Goal: Task Accomplishment & Management: Use online tool/utility

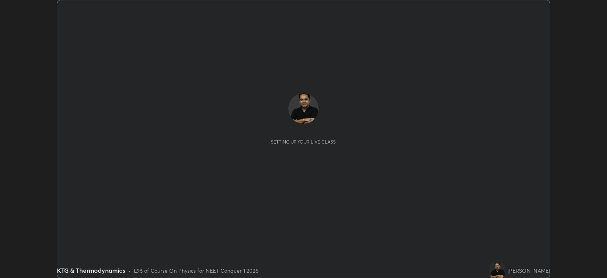
scroll to position [277, 607]
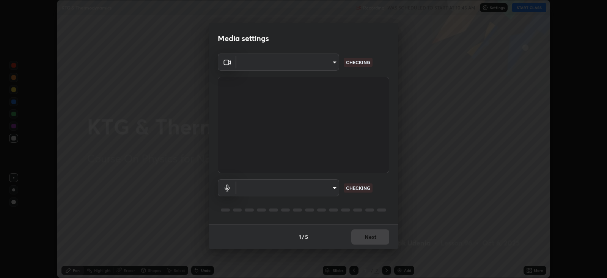
type input "db11550c6627cd1456fd7c992929e7e19338e9c76f4b1d491d27fd0e93a561d0"
click at [318, 186] on body "Erase all KTG & Thermodynamics Recording WAS SCHEDULED TO START AT 10:45 AM Set…" at bounding box center [303, 139] width 607 height 278
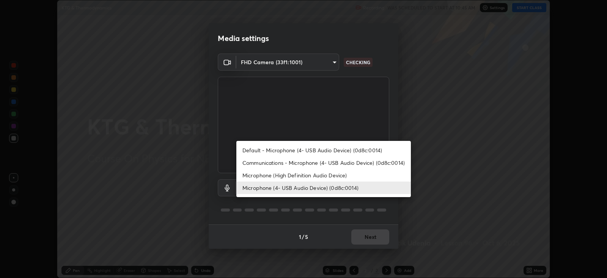
click at [320, 172] on li "Microphone (High Definition Audio Device)" at bounding box center [323, 175] width 175 height 13
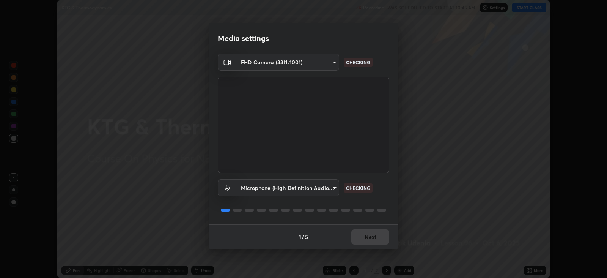
click at [318, 186] on body "Erase all KTG & Thermodynamics Recording WAS SCHEDULED TO START AT 10:45 AM Set…" at bounding box center [303, 139] width 607 height 278
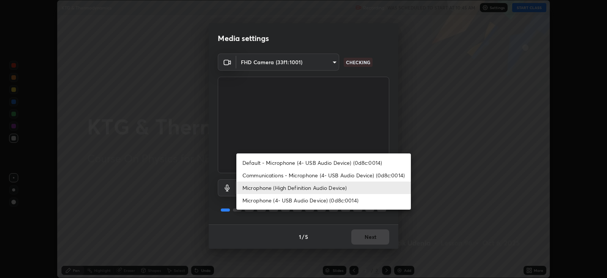
click at [317, 199] on li "Microphone (4- USB Audio Device) (0d8c:0014)" at bounding box center [323, 200] width 175 height 13
type input "d805ff438e7078c1de71cb4717de75612b37844973a4f27df63e8d5766dad93f"
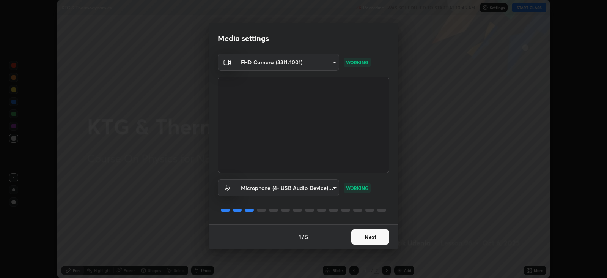
click at [372, 235] on button "Next" at bounding box center [370, 236] width 38 height 15
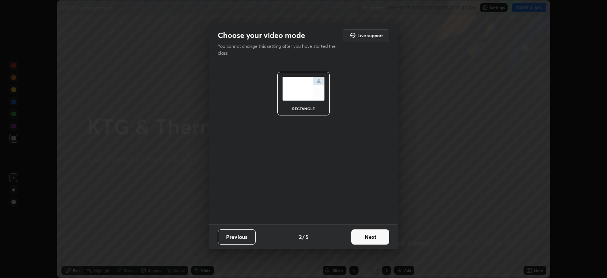
click at [370, 231] on button "Next" at bounding box center [370, 236] width 38 height 15
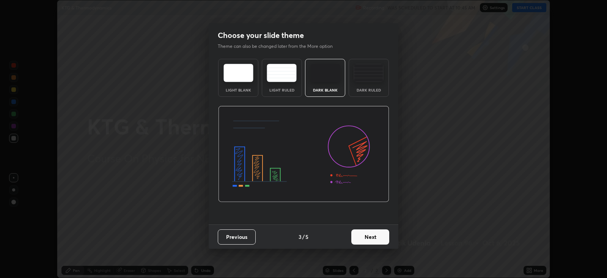
click at [370, 233] on button "Next" at bounding box center [370, 236] width 38 height 15
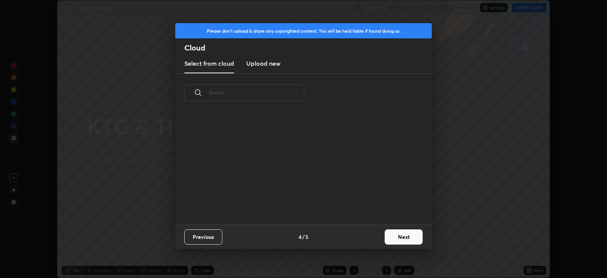
scroll to position [112, 244]
click at [273, 63] on h3 "Upload new" at bounding box center [263, 63] width 34 height 9
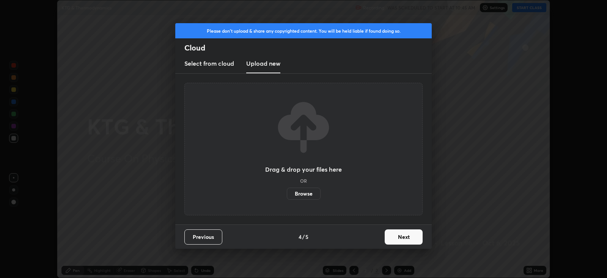
click at [306, 192] on label "Browse" at bounding box center [304, 193] width 34 height 12
click at [287, 192] on input "Browse" at bounding box center [287, 193] width 0 height 12
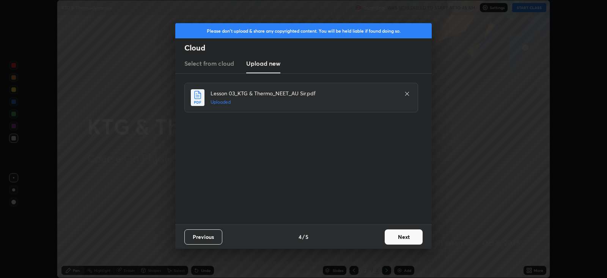
click at [402, 236] on button "Next" at bounding box center [404, 236] width 38 height 15
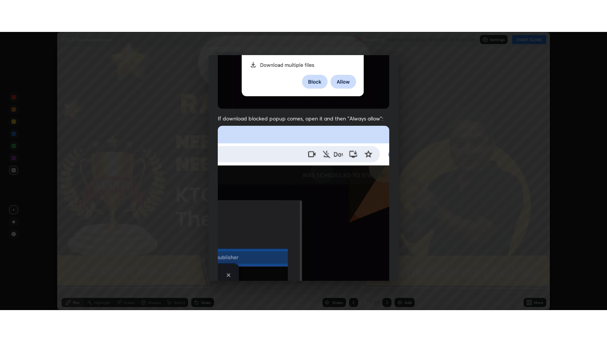
scroll to position [154, 0]
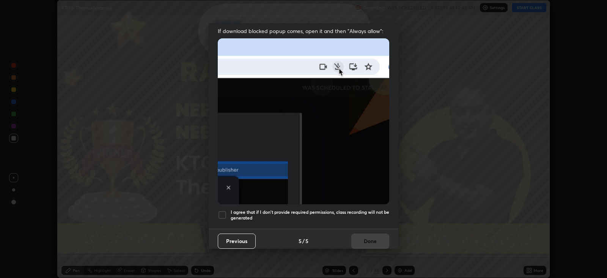
click at [222, 210] on div at bounding box center [222, 214] width 9 height 9
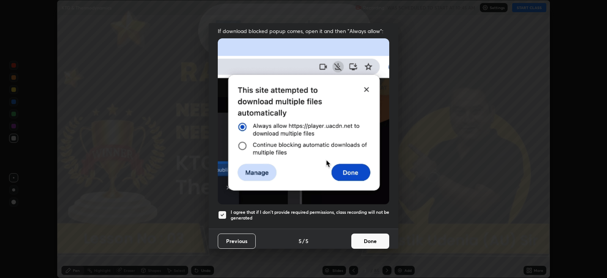
click at [363, 235] on button "Done" at bounding box center [370, 240] width 38 height 15
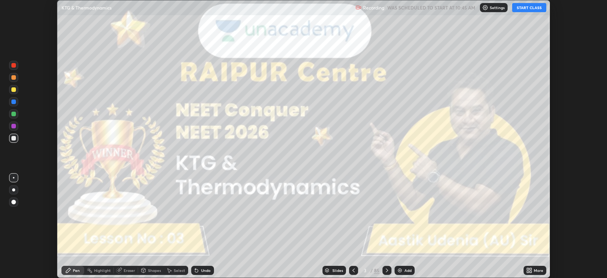
click at [529, 267] on icon at bounding box center [529, 270] width 6 height 6
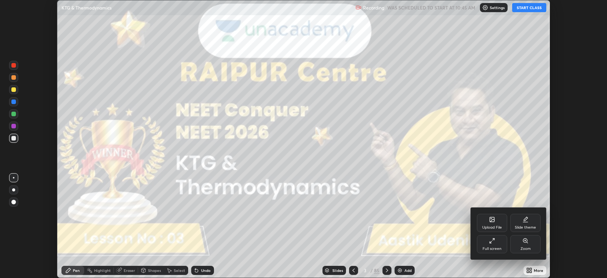
click at [494, 242] on icon at bounding box center [492, 241] width 6 height 6
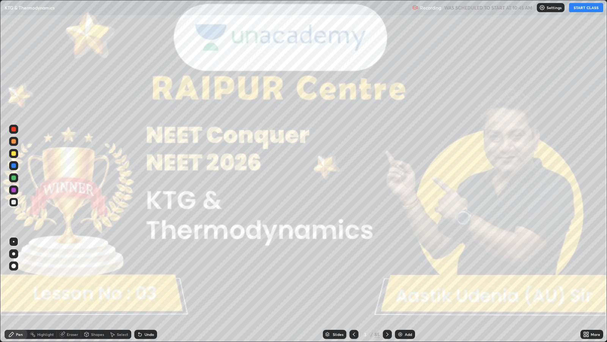
scroll to position [341, 607]
click at [582, 8] on button "START CLASS" at bounding box center [586, 7] width 34 height 9
click at [13, 253] on div at bounding box center [13, 253] width 3 height 3
click at [386, 277] on icon at bounding box center [387, 334] width 6 height 6
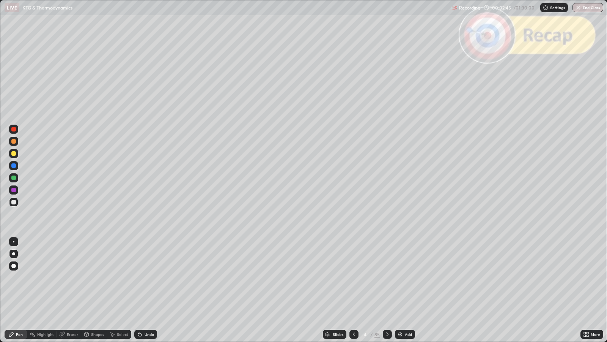
click at [387, 277] on icon at bounding box center [387, 334] width 6 height 6
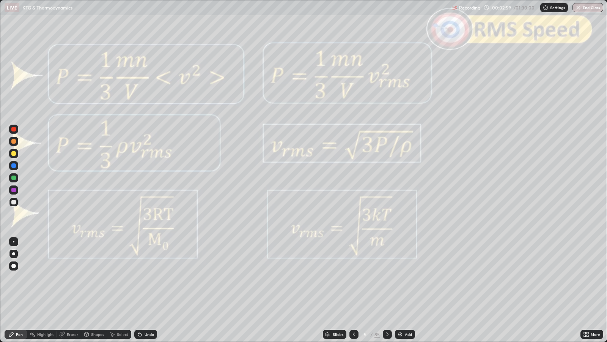
click at [15, 129] on div at bounding box center [13, 129] width 5 height 5
click at [386, 277] on icon at bounding box center [387, 334] width 6 height 6
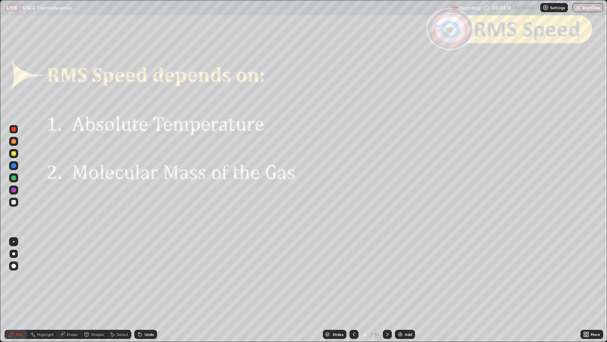
click at [386, 277] on icon at bounding box center [387, 334] width 6 height 6
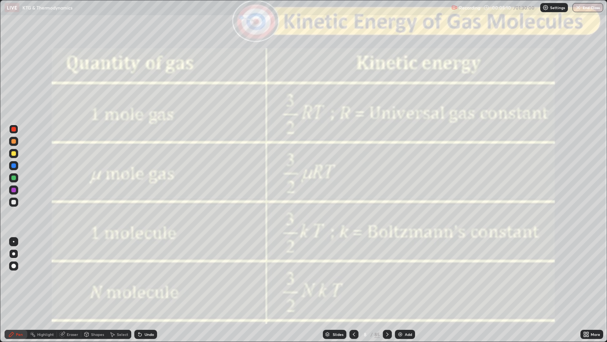
click at [386, 277] on icon at bounding box center [387, 334] width 6 height 6
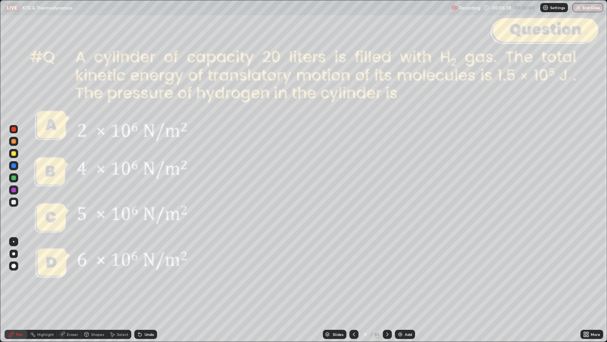
click at [14, 203] on div at bounding box center [13, 202] width 5 height 5
click at [146, 277] on div "Undo" at bounding box center [145, 333] width 23 height 9
click at [386, 277] on icon at bounding box center [387, 334] width 6 height 6
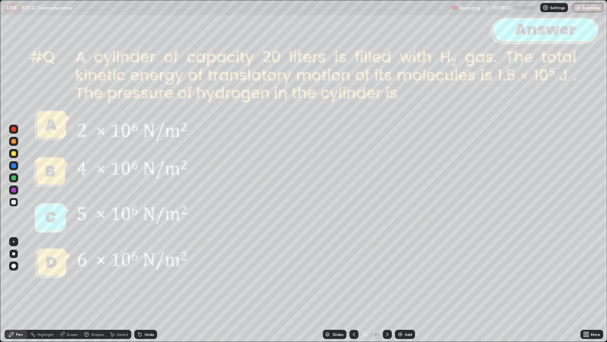
click at [353, 277] on icon at bounding box center [354, 334] width 6 height 6
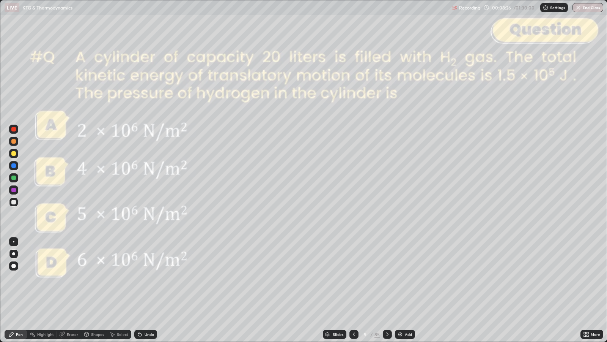
click at [386, 277] on div at bounding box center [387, 333] width 9 height 9
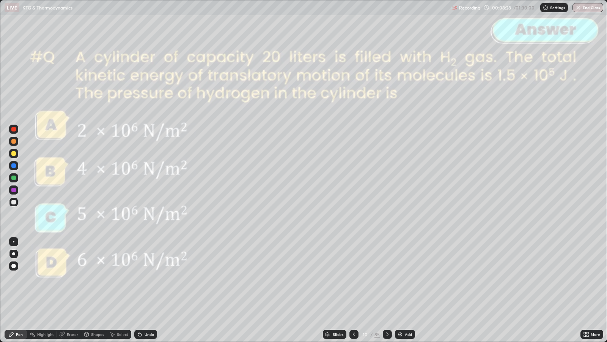
click at [386, 277] on icon at bounding box center [387, 334] width 6 height 6
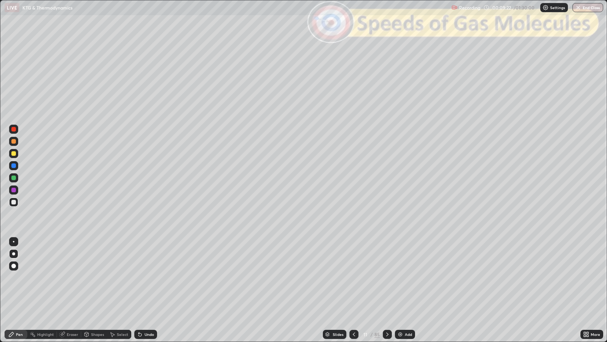
click at [341, 277] on div "Slides" at bounding box center [338, 334] width 11 height 4
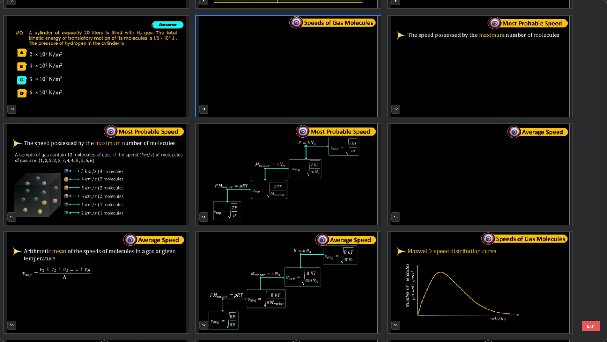
scroll to position [311, 0]
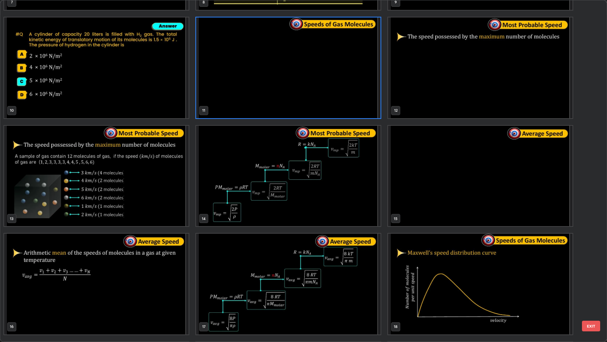
click at [593, 277] on button "EXIT" at bounding box center [591, 325] width 18 height 11
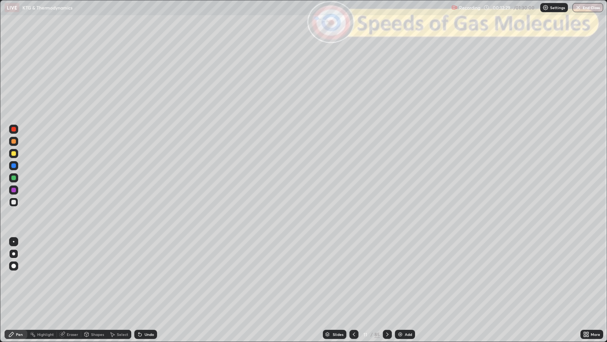
click at [387, 277] on div at bounding box center [387, 333] width 9 height 9
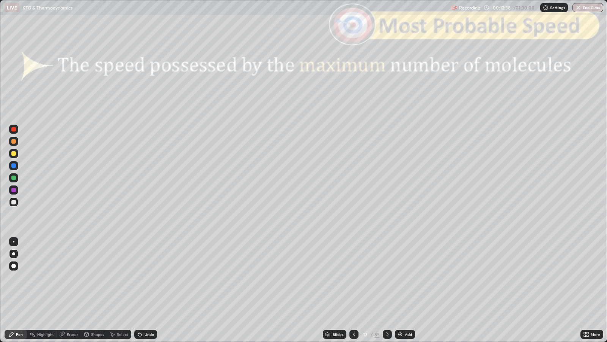
click at [99, 277] on div "Shapes" at bounding box center [97, 334] width 13 height 4
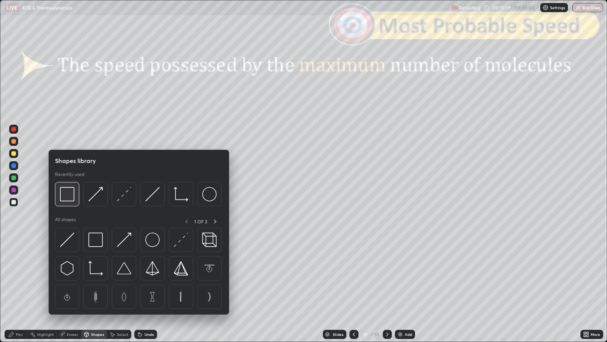
click at [67, 197] on img at bounding box center [67, 194] width 14 height 14
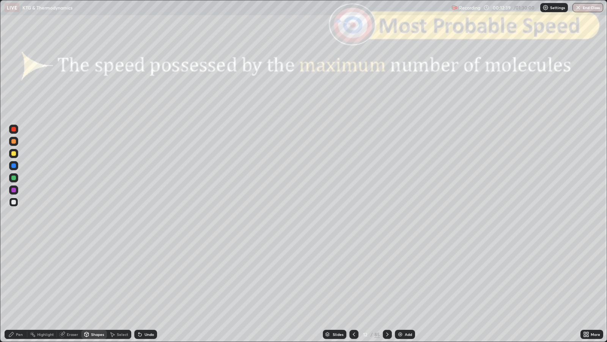
click at [15, 128] on div at bounding box center [13, 129] width 5 height 5
click at [19, 277] on div "Pen" at bounding box center [19, 334] width 7 height 4
click at [13, 200] on div at bounding box center [13, 202] width 5 height 5
click at [71, 277] on div "Eraser" at bounding box center [72, 334] width 11 height 4
click at [11, 277] on icon at bounding box center [11, 334] width 5 height 5
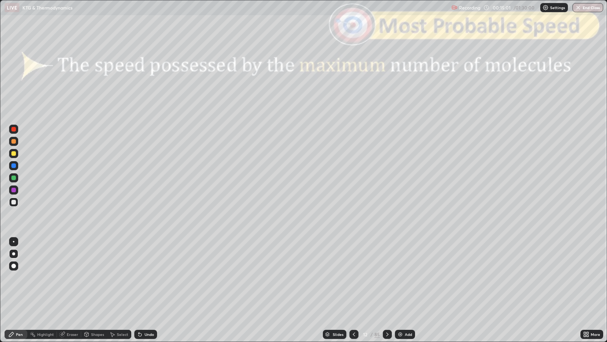
click at [387, 277] on icon at bounding box center [387, 334] width 6 height 6
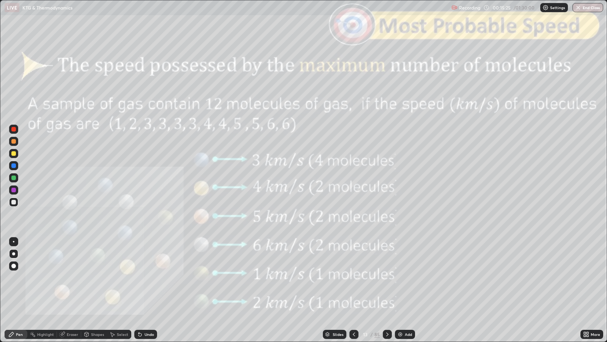
click at [13, 128] on div at bounding box center [13, 129] width 5 height 5
click at [386, 277] on icon at bounding box center [387, 334] width 2 height 4
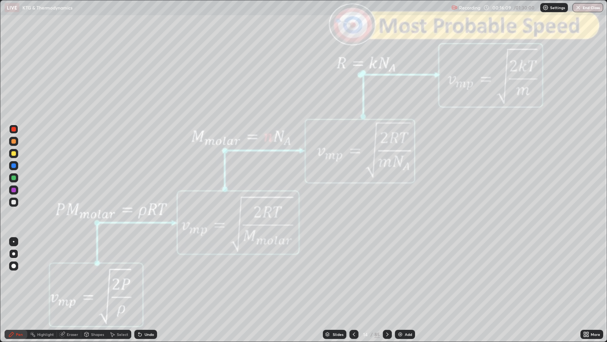
click at [386, 277] on icon at bounding box center [387, 334] width 6 height 6
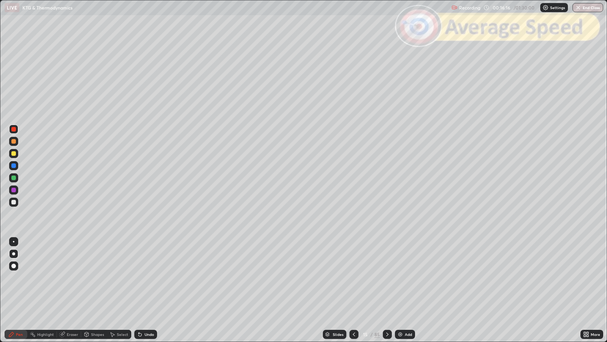
click at [15, 202] on div at bounding box center [13, 202] width 5 height 5
click at [388, 277] on icon at bounding box center [387, 334] width 6 height 6
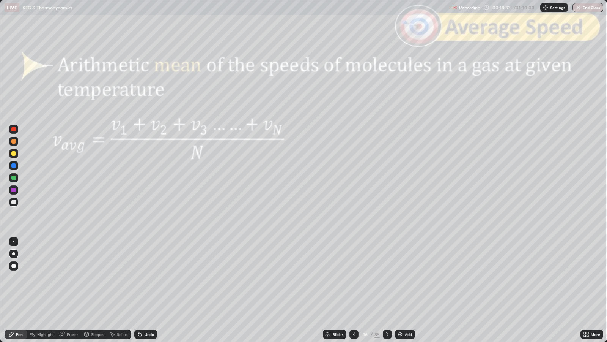
click at [386, 277] on icon at bounding box center [387, 334] width 6 height 6
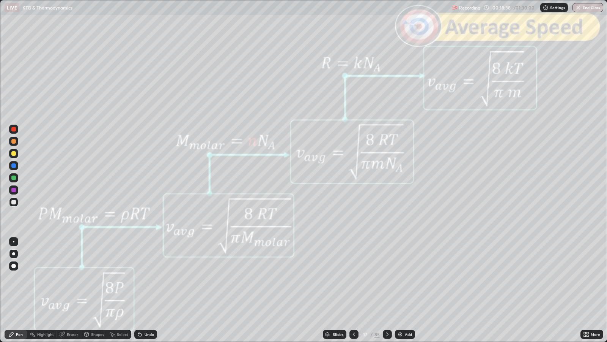
click at [386, 277] on icon at bounding box center [387, 334] width 6 height 6
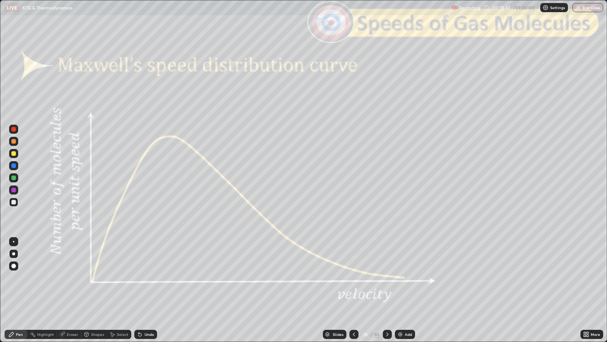
click at [337, 277] on div "Slides" at bounding box center [338, 334] width 11 height 4
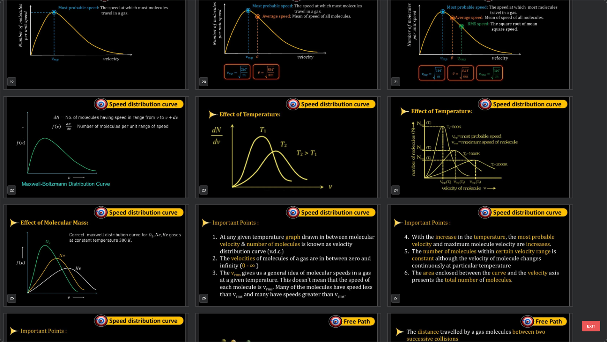
scroll to position [664, 0]
click at [591, 277] on button "EXIT" at bounding box center [591, 325] width 18 height 11
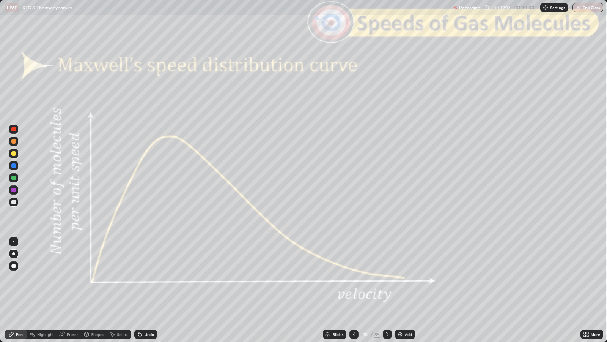
click at [15, 129] on div at bounding box center [13, 129] width 5 height 5
click at [97, 277] on div "Shapes" at bounding box center [97, 334] width 13 height 4
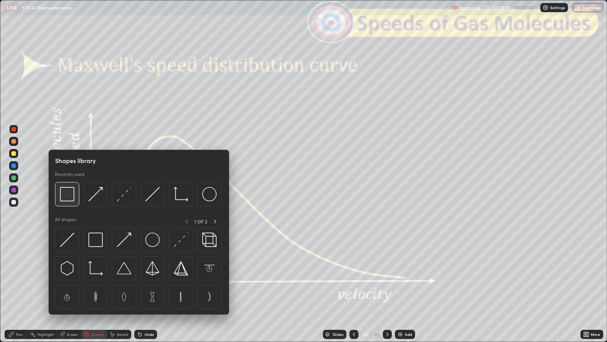
click at [68, 191] on img at bounding box center [67, 194] width 14 height 14
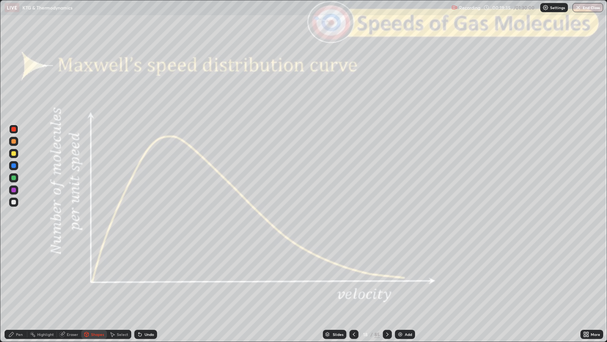
click at [18, 277] on div "Pen" at bounding box center [19, 334] width 7 height 4
click at [13, 202] on div at bounding box center [13, 202] width 5 height 5
click at [93, 277] on div "Shapes" at bounding box center [94, 333] width 26 height 9
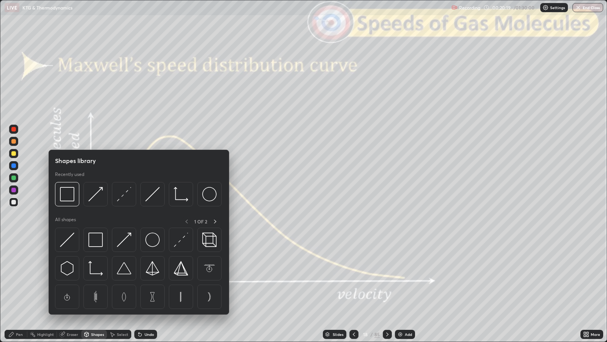
click at [15, 128] on div at bounding box center [13, 129] width 5 height 5
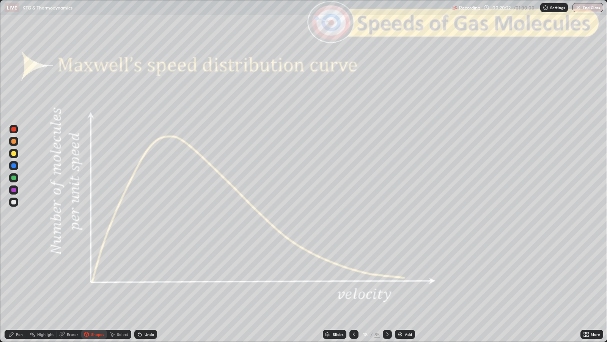
click at [13, 153] on div at bounding box center [13, 153] width 5 height 5
click at [13, 178] on div at bounding box center [13, 177] width 5 height 5
click at [148, 277] on div "Undo" at bounding box center [149, 334] width 9 height 4
click at [96, 277] on div "Shapes" at bounding box center [97, 334] width 13 height 4
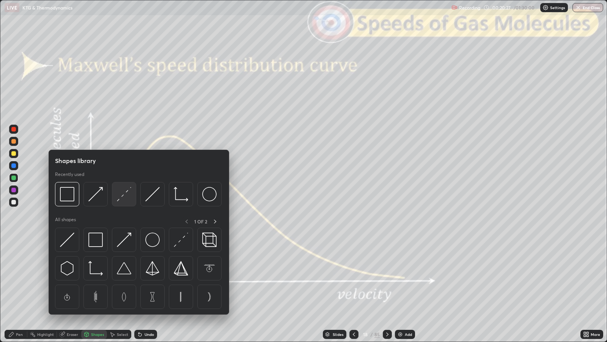
click at [124, 194] on img at bounding box center [124, 194] width 14 height 14
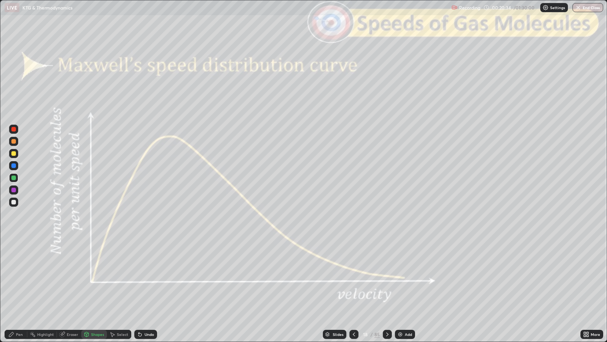
click at [154, 277] on div "Undo" at bounding box center [145, 333] width 23 height 9
click at [19, 277] on div "Pen" at bounding box center [19, 334] width 7 height 4
click at [15, 141] on div at bounding box center [13, 141] width 5 height 5
click at [93, 277] on div "Shapes" at bounding box center [94, 333] width 26 height 9
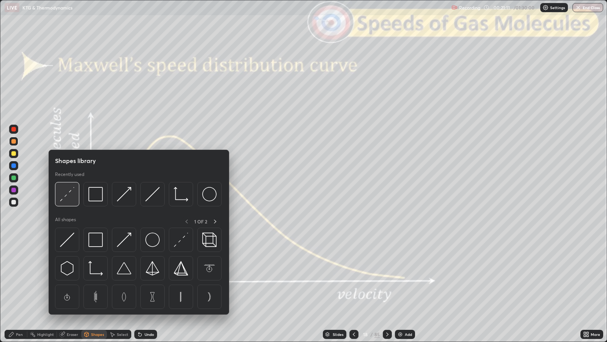
click at [71, 197] on img at bounding box center [67, 194] width 14 height 14
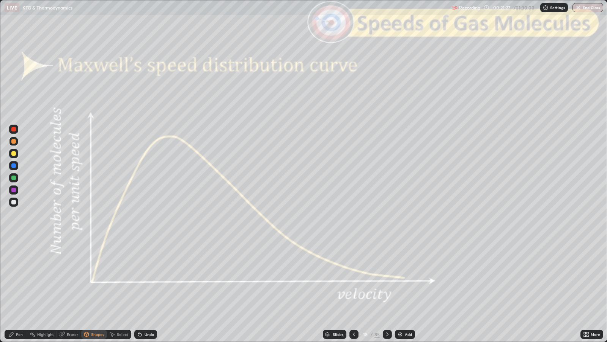
click at [13, 277] on icon at bounding box center [11, 334] width 5 height 5
click at [13, 202] on div at bounding box center [13, 202] width 5 height 5
click at [95, 277] on div "Shapes" at bounding box center [97, 334] width 13 height 4
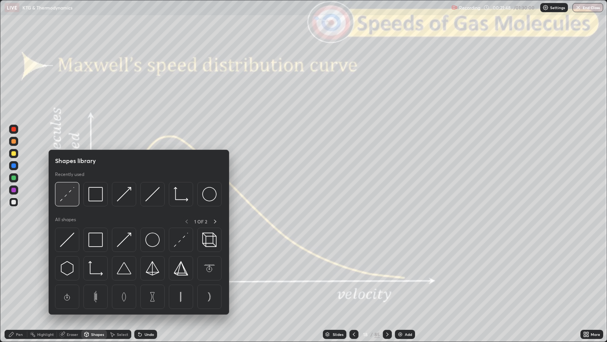
click at [69, 199] on img at bounding box center [67, 194] width 14 height 14
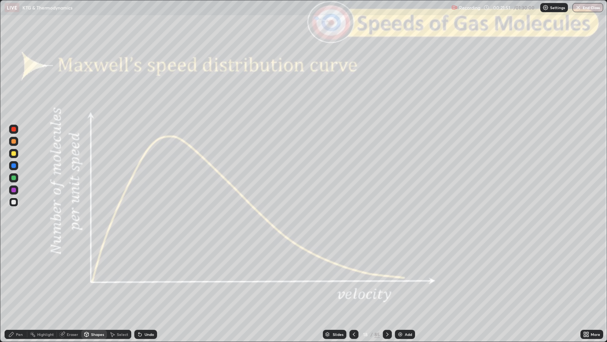
click at [7, 277] on div "Pen" at bounding box center [16, 333] width 23 height 9
click at [386, 277] on icon at bounding box center [387, 334] width 6 height 6
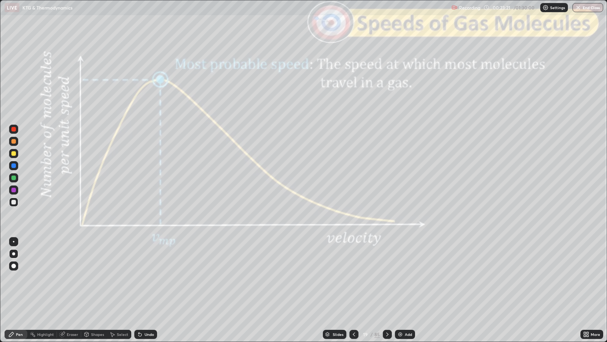
click at [387, 277] on icon at bounding box center [387, 334] width 6 height 6
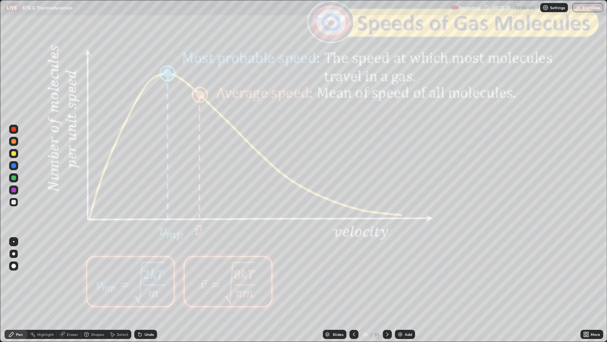
click at [386, 277] on icon at bounding box center [387, 334] width 6 height 6
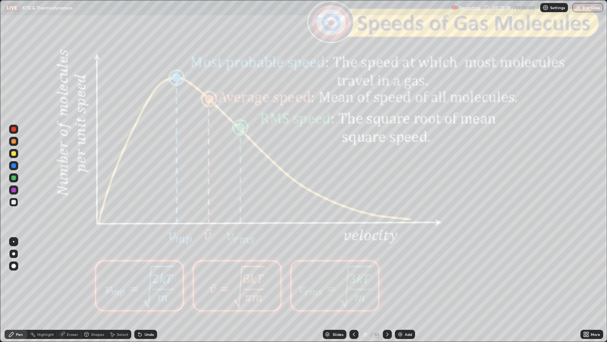
click at [389, 277] on div at bounding box center [387, 333] width 9 height 9
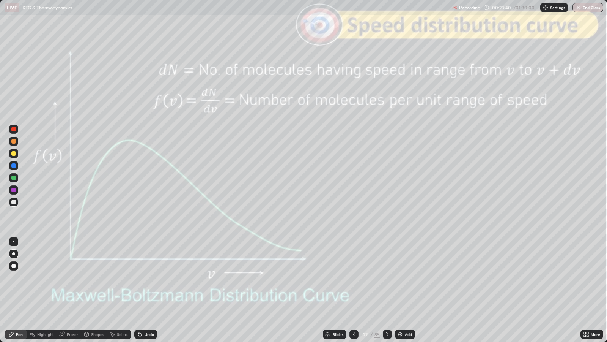
click at [386, 277] on icon at bounding box center [387, 334] width 6 height 6
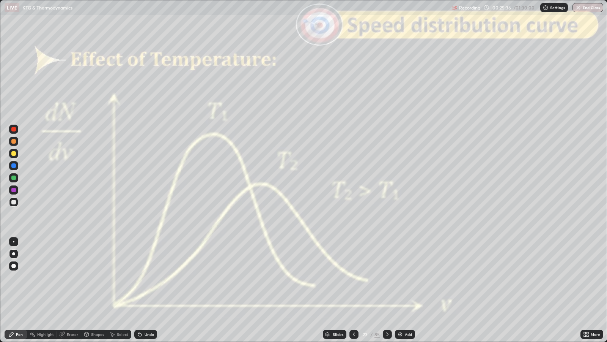
click at [385, 277] on icon at bounding box center [387, 334] width 6 height 6
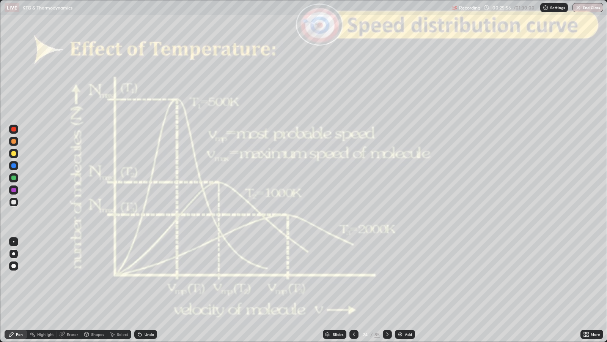
click at [385, 277] on icon at bounding box center [387, 334] width 6 height 6
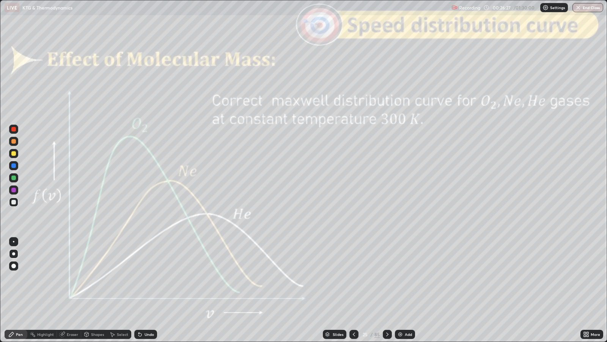
click at [353, 277] on icon at bounding box center [354, 334] width 6 height 6
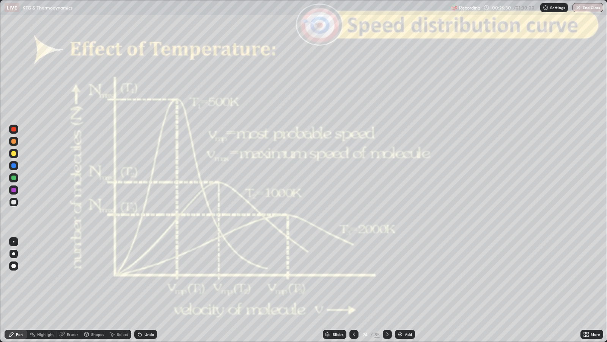
click at [386, 277] on icon at bounding box center [387, 334] width 6 height 6
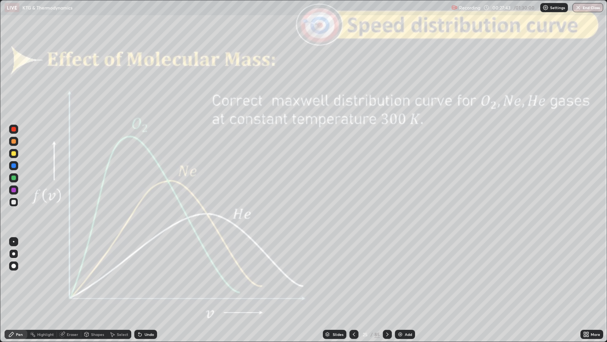
click at [388, 277] on div at bounding box center [387, 333] width 9 height 9
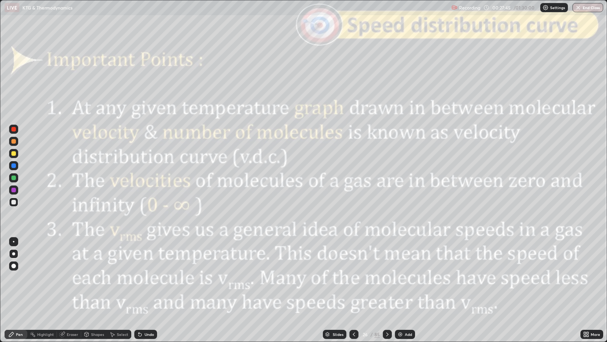
click at [357, 277] on div at bounding box center [354, 333] width 9 height 9
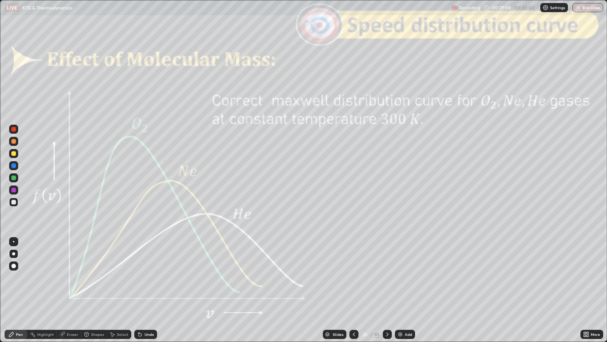
click at [385, 277] on icon at bounding box center [387, 334] width 6 height 6
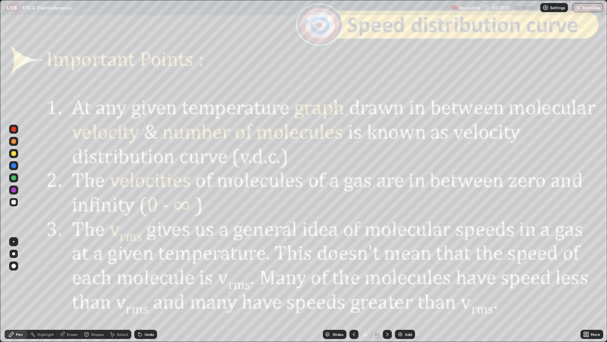
click at [15, 131] on div at bounding box center [13, 128] width 9 height 9
click at [94, 277] on div "Shapes" at bounding box center [94, 333] width 26 height 9
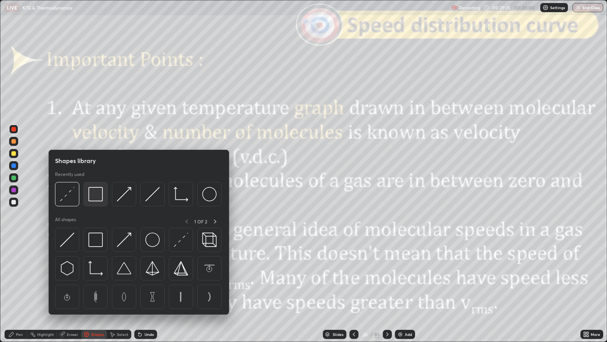
click at [97, 194] on img at bounding box center [95, 194] width 14 height 14
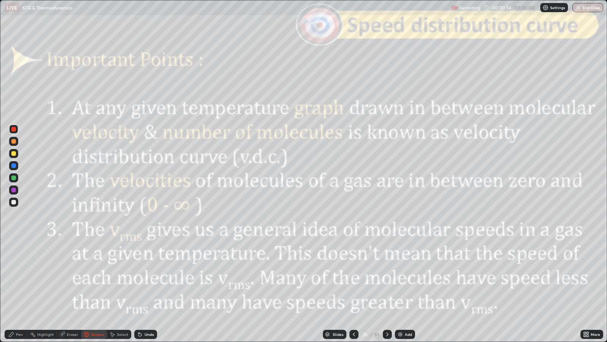
click at [386, 277] on icon at bounding box center [387, 334] width 6 height 6
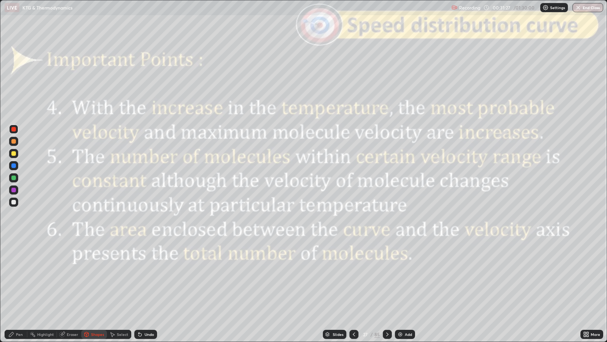
click at [386, 277] on icon at bounding box center [387, 334] width 6 height 6
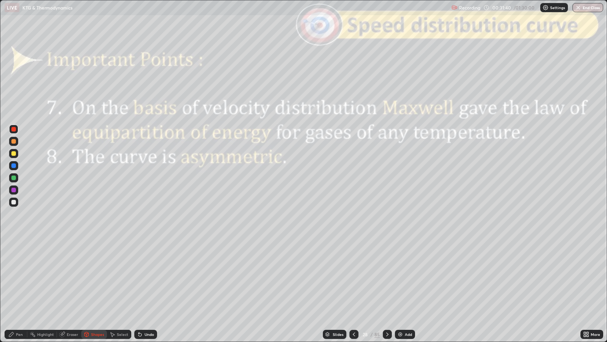
click at [333, 277] on div "Slides" at bounding box center [338, 334] width 11 height 4
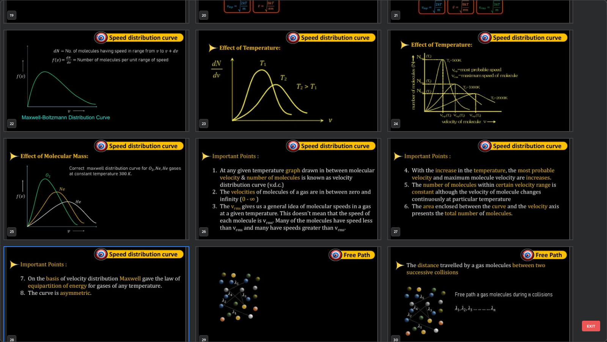
scroll to position [746, 0]
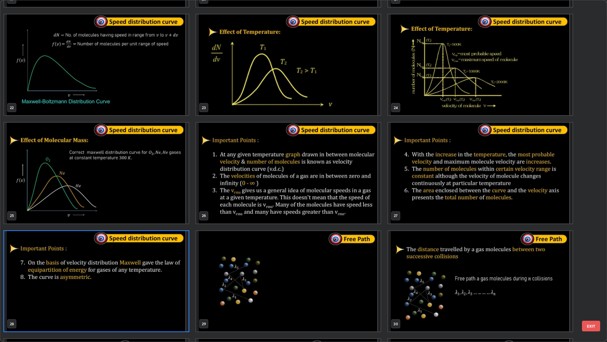
click at [592, 277] on button "EXIT" at bounding box center [591, 325] width 18 height 11
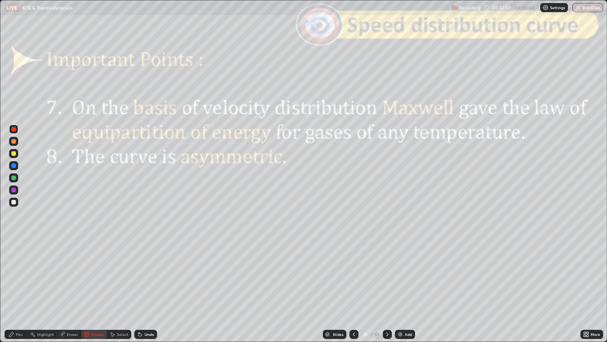
click at [340, 277] on div "Slides" at bounding box center [338, 334] width 11 height 4
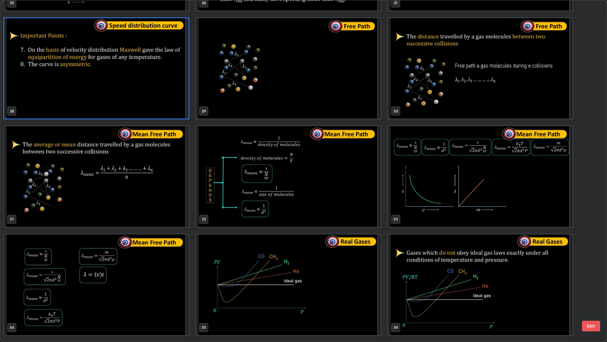
scroll to position [960, 0]
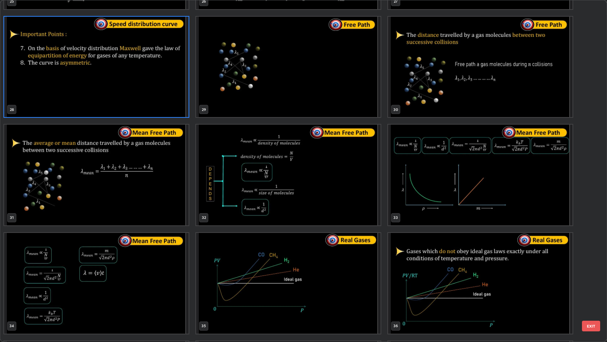
click at [595, 277] on button "EXIT" at bounding box center [591, 325] width 18 height 11
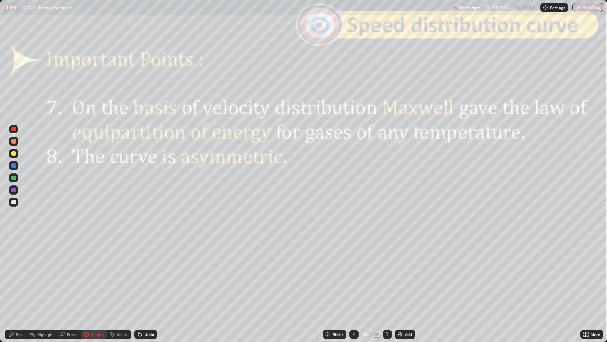
click at [386, 277] on icon at bounding box center [387, 334] width 6 height 6
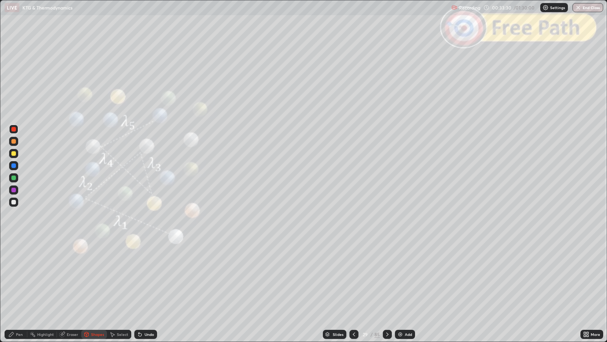
click at [355, 277] on div at bounding box center [354, 333] width 9 height 9
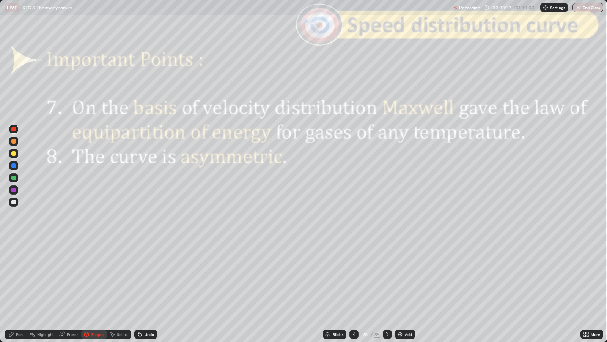
click at [386, 277] on icon at bounding box center [387, 334] width 6 height 6
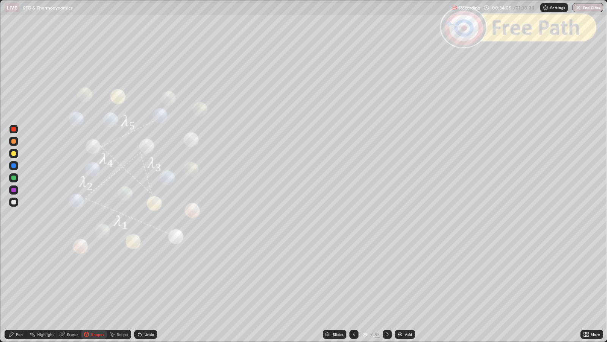
click at [386, 277] on icon at bounding box center [387, 334] width 6 height 6
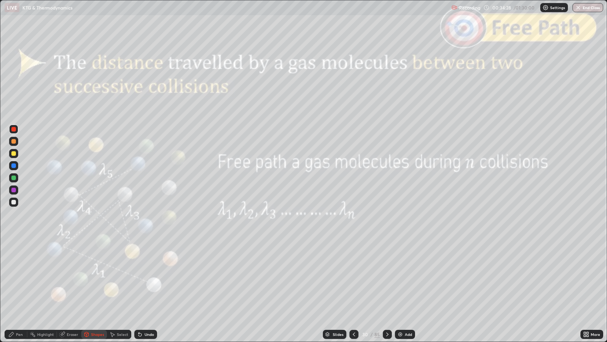
click at [151, 277] on div "Undo" at bounding box center [145, 333] width 23 height 9
click at [20, 277] on div "Pen" at bounding box center [19, 334] width 7 height 4
click at [335, 277] on div "Slides" at bounding box center [338, 334] width 11 height 4
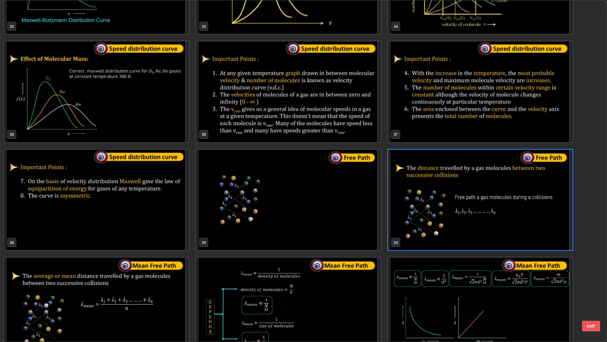
scroll to position [820, 0]
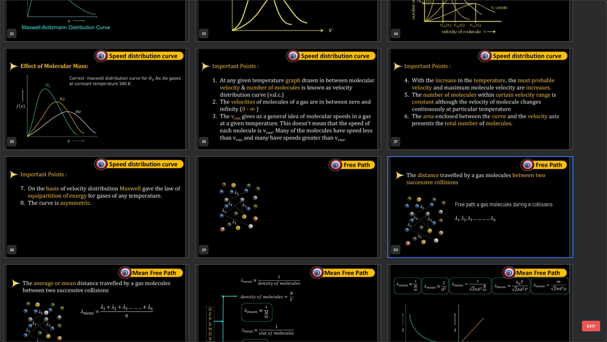
click at [597, 277] on button "EXIT" at bounding box center [591, 325] width 18 height 11
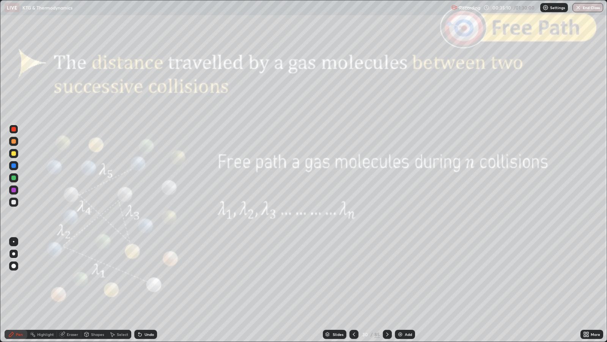
click at [386, 277] on icon at bounding box center [387, 334] width 6 height 6
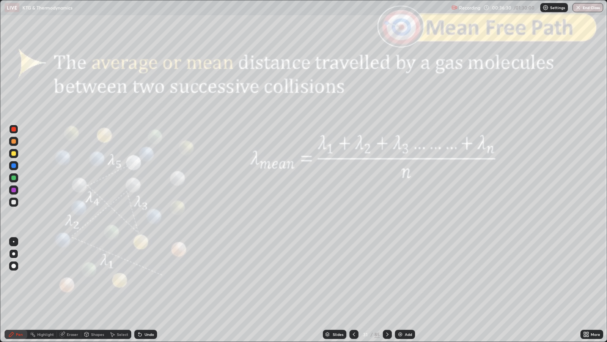
click at [386, 277] on icon at bounding box center [387, 334] width 6 height 6
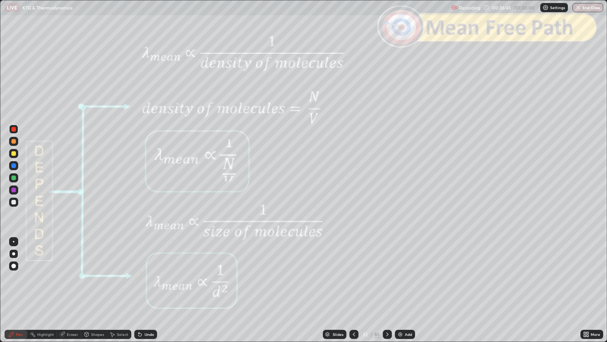
click at [14, 202] on div at bounding box center [13, 202] width 5 height 5
click at [339, 277] on div "Slides" at bounding box center [338, 334] width 11 height 4
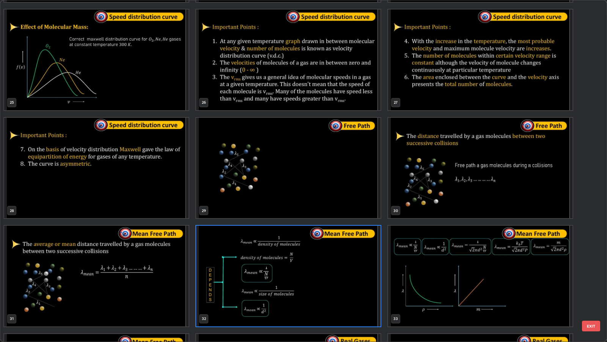
scroll to position [862, 0]
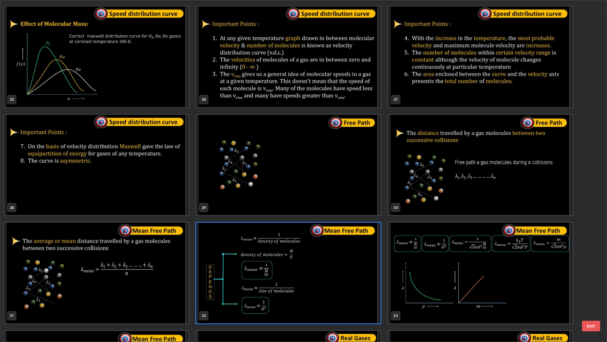
click at [588, 277] on button "EXIT" at bounding box center [591, 325] width 18 height 11
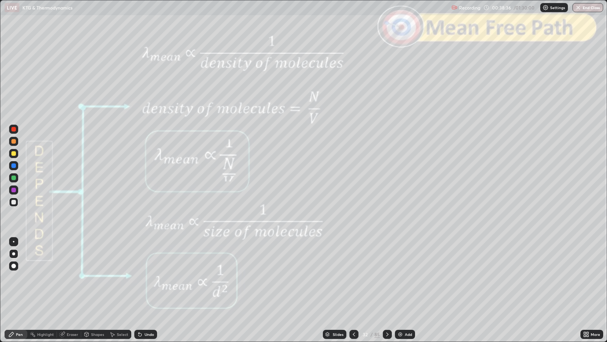
click at [388, 277] on div at bounding box center [387, 333] width 9 height 9
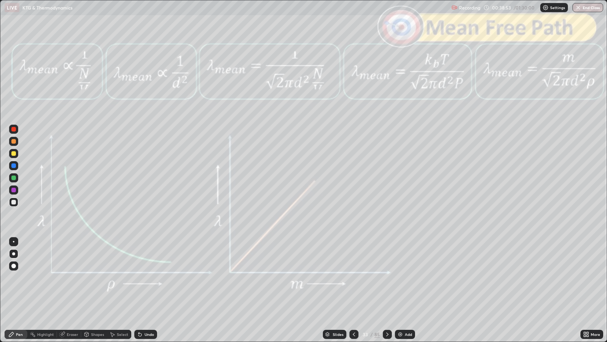
click at [145, 277] on div "Undo" at bounding box center [145, 333] width 23 height 9
click at [387, 277] on icon at bounding box center [387, 334] width 6 height 6
click at [387, 277] on div at bounding box center [387, 333] width 9 height 15
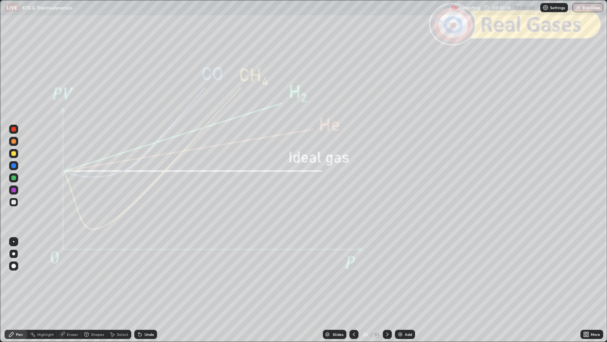
click at [341, 277] on div "Slides" at bounding box center [338, 334] width 11 height 4
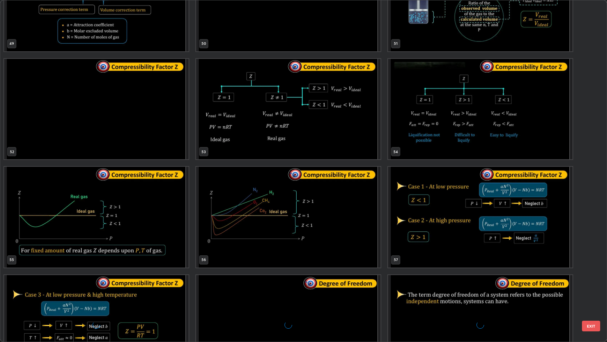
scroll to position [1791, 0]
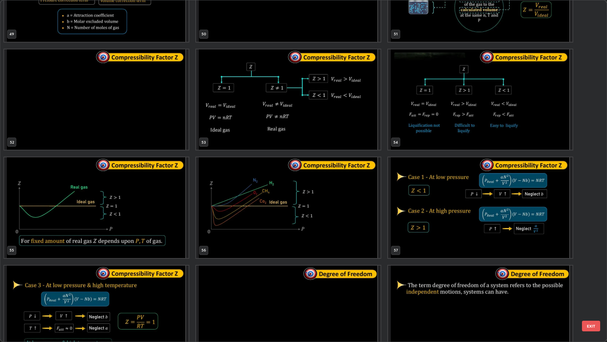
click at [585, 277] on div "49 50 51 52 53 54 55 56 57 58 59 60 61 62 63" at bounding box center [296, 170] width 593 height 341
click at [591, 277] on button "EXIT" at bounding box center [591, 325] width 18 height 11
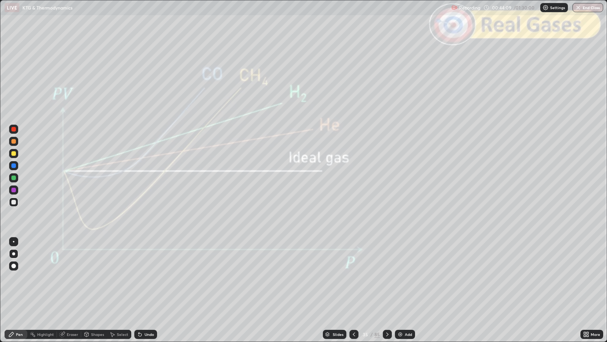
click at [386, 277] on icon at bounding box center [387, 334] width 6 height 6
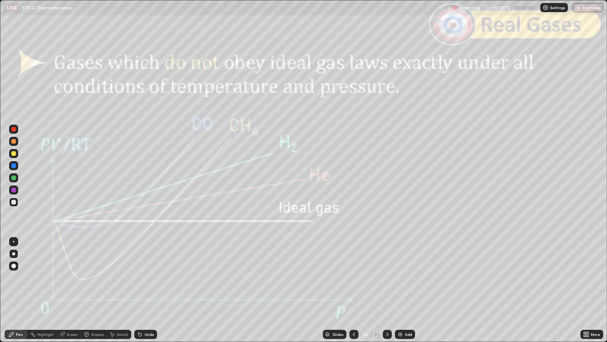
click at [353, 277] on icon at bounding box center [354, 334] width 6 height 6
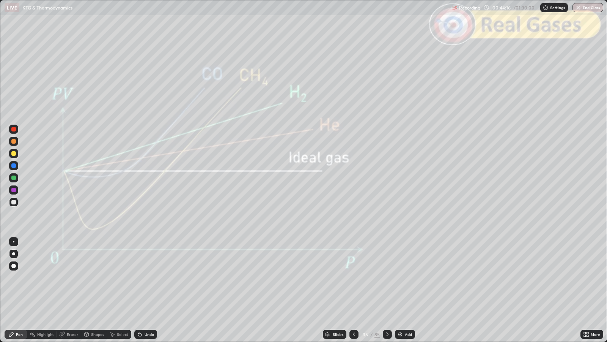
click at [15, 177] on div at bounding box center [13, 177] width 5 height 5
click at [387, 277] on icon at bounding box center [387, 334] width 6 height 6
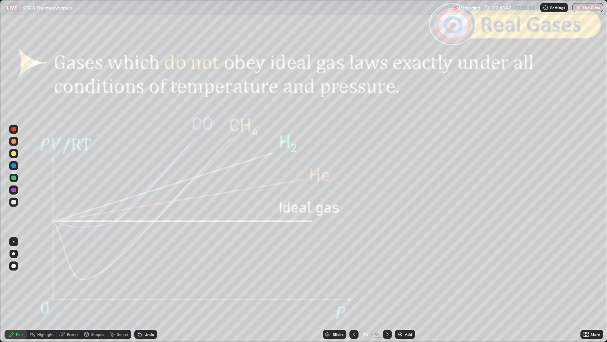
click at [386, 277] on icon at bounding box center [387, 334] width 6 height 6
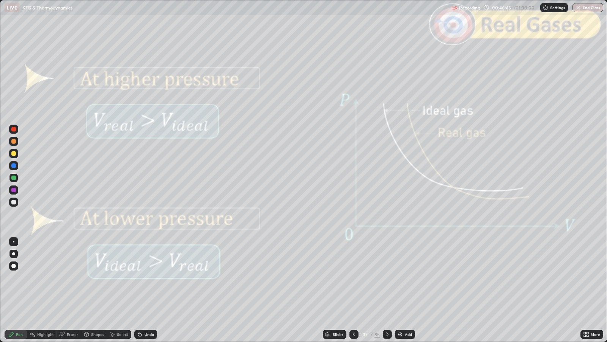
click at [95, 277] on div "Shapes" at bounding box center [97, 334] width 13 height 4
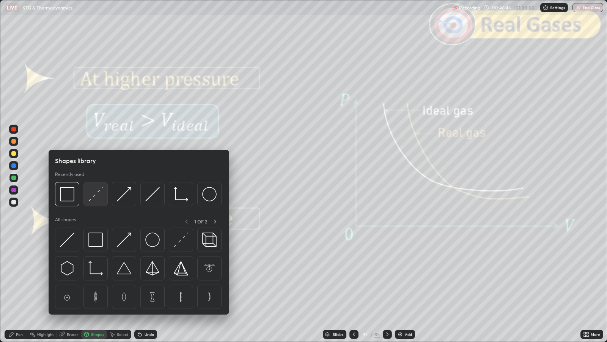
click at [95, 190] on img at bounding box center [95, 194] width 14 height 14
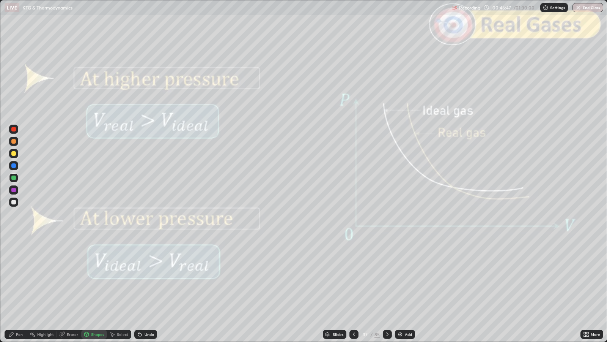
click at [15, 129] on div at bounding box center [13, 129] width 5 height 5
click at [15, 277] on div "Pen" at bounding box center [16, 333] width 23 height 9
click at [386, 277] on icon at bounding box center [387, 334] width 6 height 6
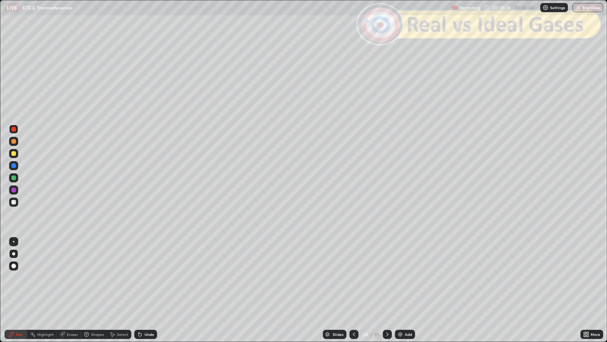
click at [386, 277] on icon at bounding box center [387, 334] width 6 height 6
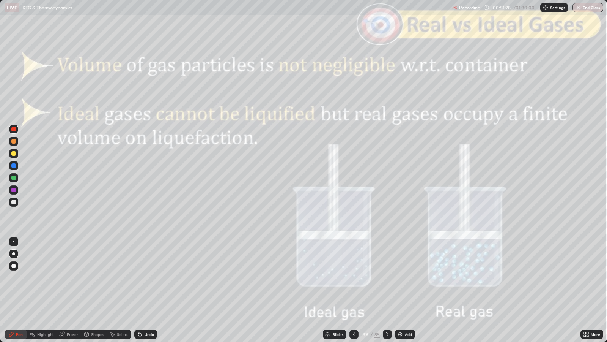
click at [388, 277] on div at bounding box center [387, 333] width 9 height 9
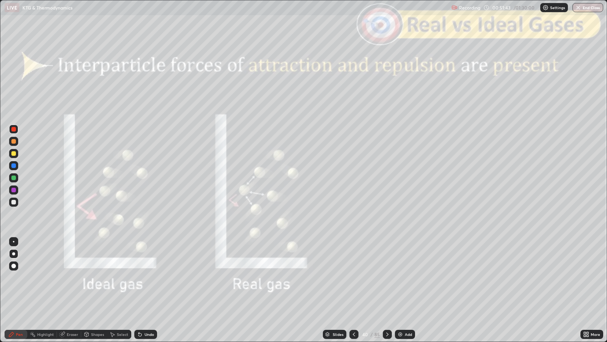
click at [14, 202] on div at bounding box center [13, 202] width 5 height 5
click at [145, 277] on div "Undo" at bounding box center [149, 334] width 9 height 4
click at [386, 277] on icon at bounding box center [387, 334] width 6 height 6
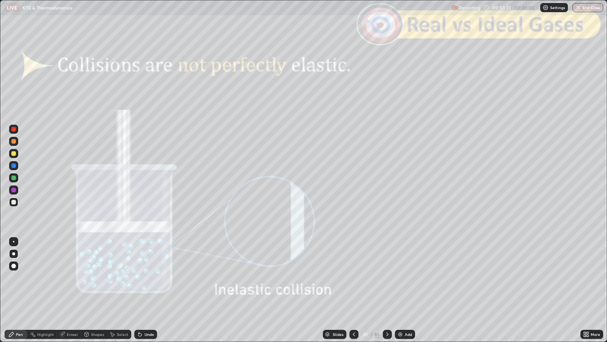
click at [337, 277] on div "Slides" at bounding box center [338, 334] width 11 height 4
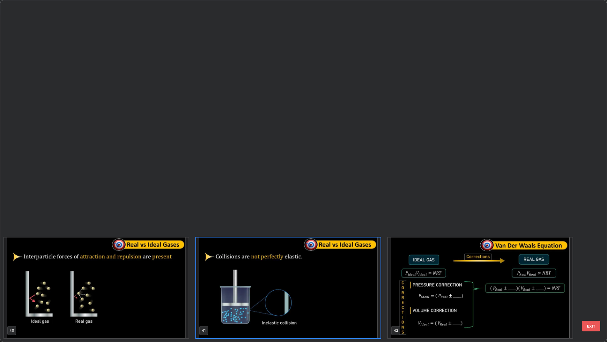
scroll to position [1470, 0]
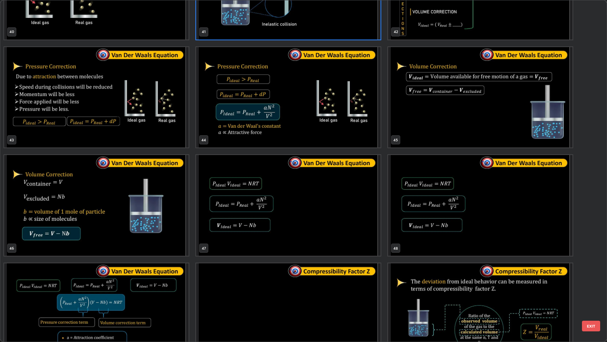
click at [590, 277] on button "EXIT" at bounding box center [591, 325] width 18 height 11
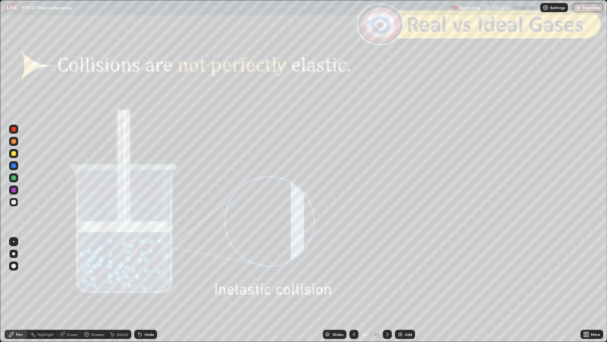
click at [386, 277] on icon at bounding box center [387, 334] width 2 height 4
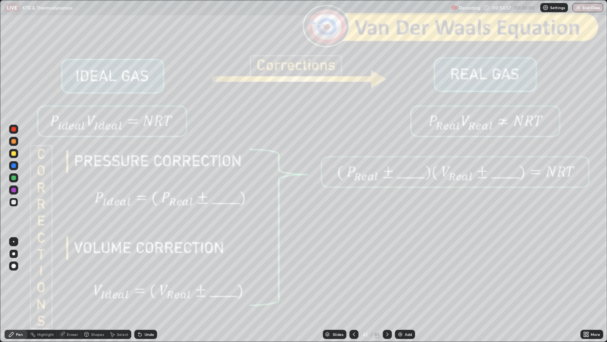
click at [339, 277] on div "Slides" at bounding box center [338, 334] width 11 height 4
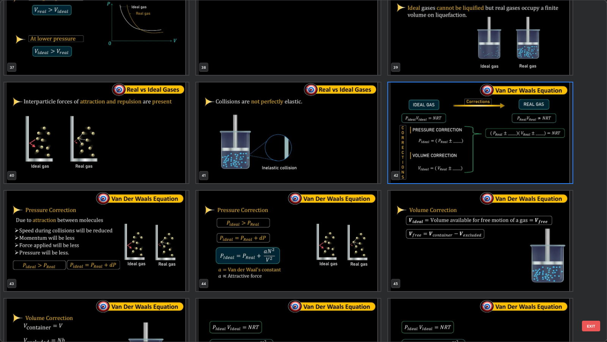
scroll to position [1349, 0]
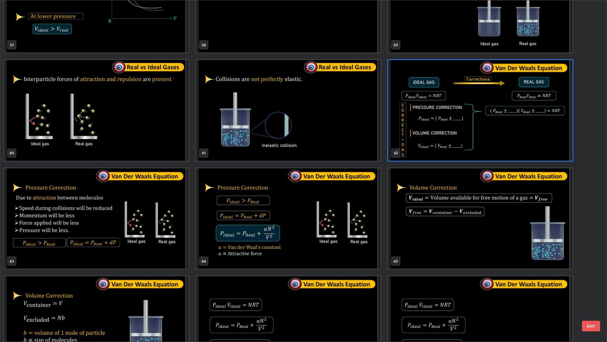
click at [588, 277] on button "EXIT" at bounding box center [591, 325] width 18 height 11
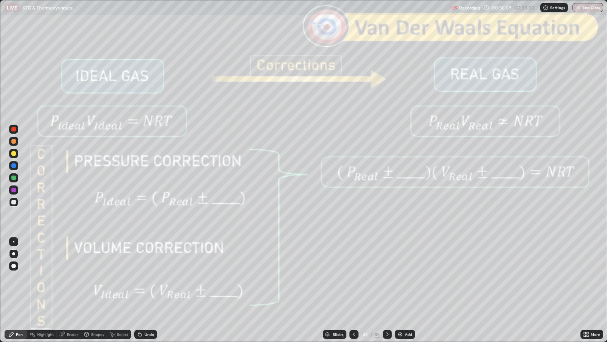
click at [390, 277] on div at bounding box center [387, 333] width 9 height 9
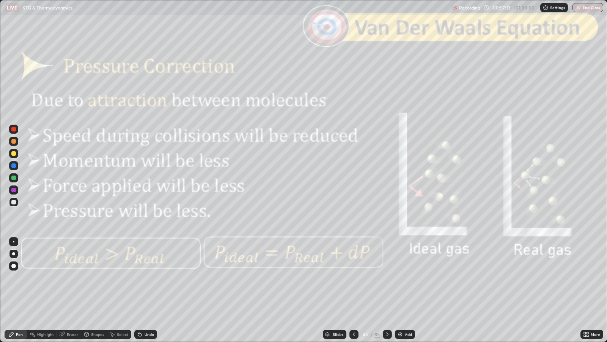
click at [98, 277] on div "Shapes" at bounding box center [97, 334] width 13 height 4
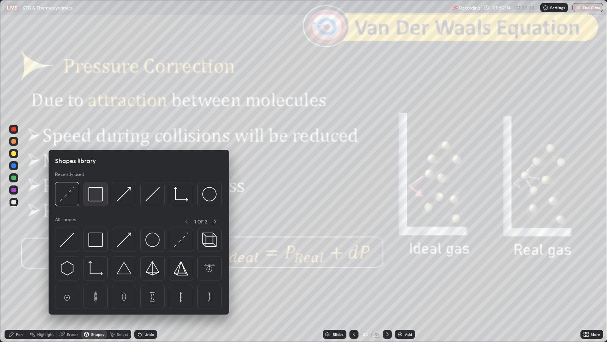
click at [96, 195] on img at bounding box center [95, 194] width 14 height 14
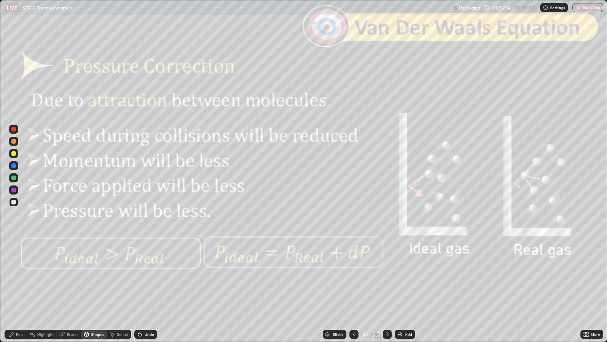
click at [15, 131] on div at bounding box center [13, 129] width 5 height 5
click at [388, 277] on icon at bounding box center [387, 334] width 6 height 6
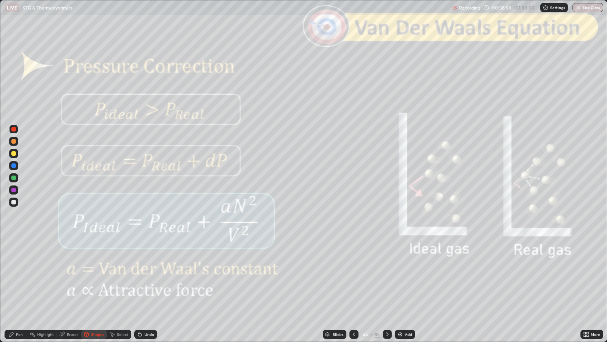
click at [338, 277] on div "Slides" at bounding box center [338, 334] width 11 height 4
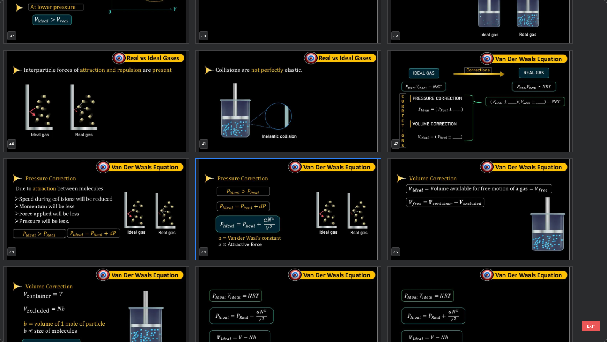
scroll to position [1392, 0]
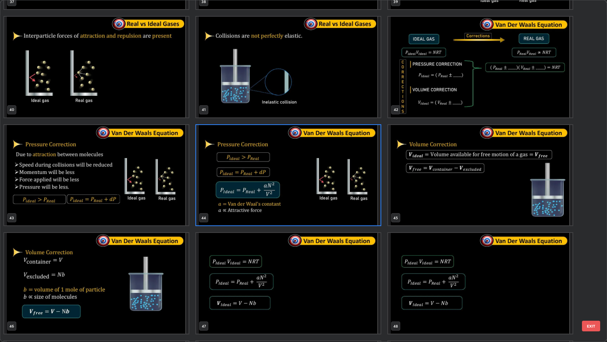
click at [592, 277] on button "EXIT" at bounding box center [591, 325] width 18 height 11
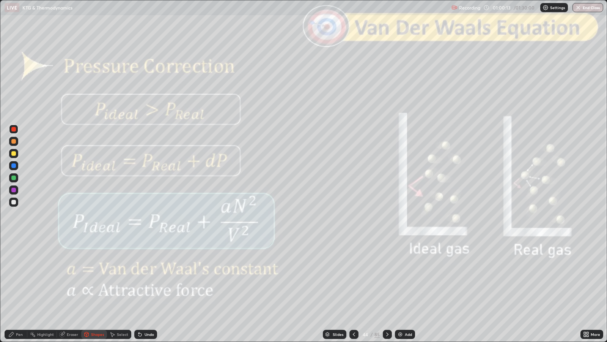
click at [386, 277] on icon at bounding box center [387, 334] width 6 height 6
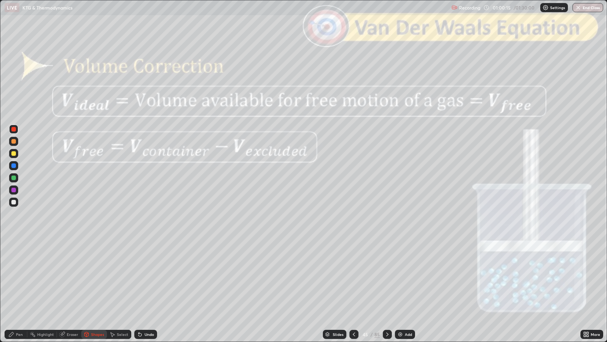
click at [353, 277] on icon at bounding box center [354, 334] width 6 height 6
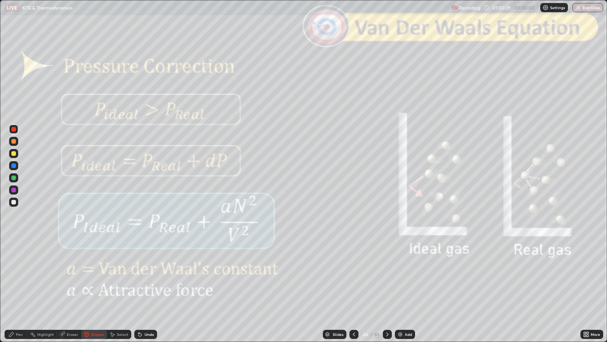
click at [386, 277] on icon at bounding box center [387, 334] width 6 height 6
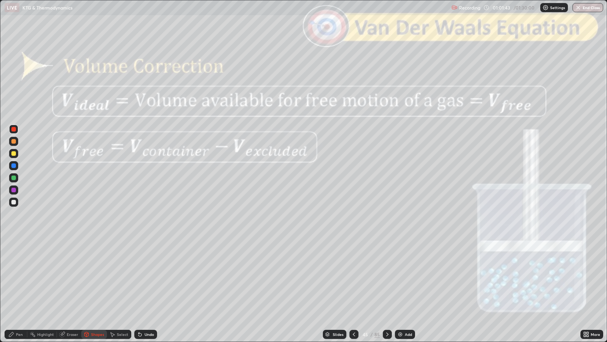
scroll to position [37613, 37348]
click at [386, 277] on icon at bounding box center [387, 334] width 6 height 6
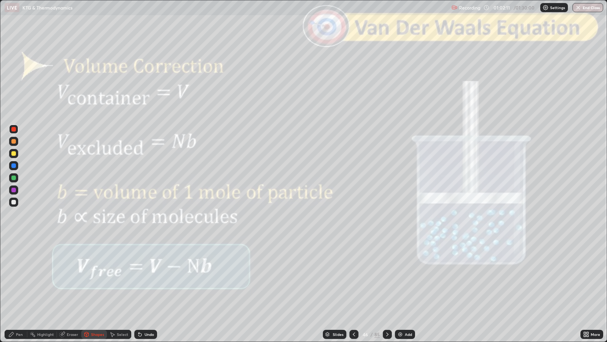
scroll to position [170, 303]
click at [386, 277] on icon at bounding box center [387, 334] width 6 height 6
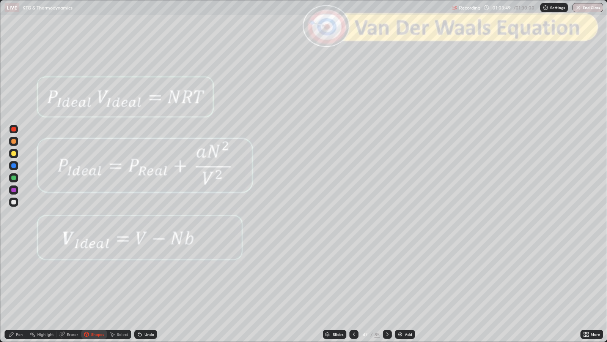
click at [386, 277] on icon at bounding box center [387, 334] width 6 height 6
click at [387, 277] on icon at bounding box center [387, 334] width 6 height 6
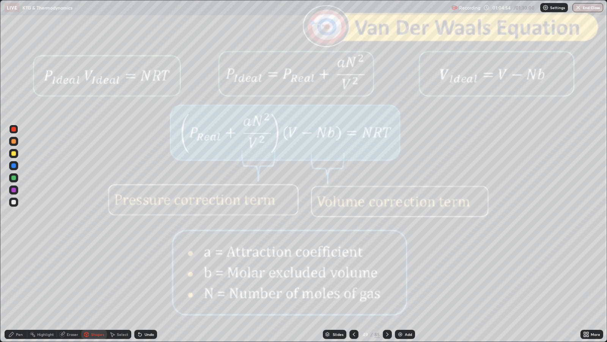
click at [339, 277] on div "Slides" at bounding box center [338, 334] width 11 height 4
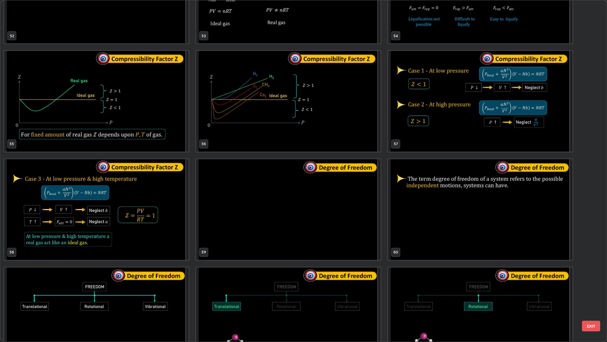
scroll to position [1907, 0]
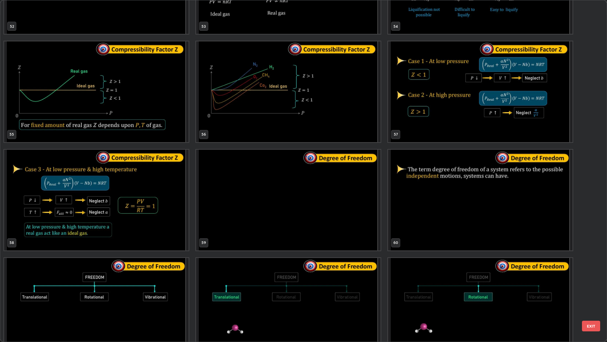
click at [589, 277] on button "EXIT" at bounding box center [591, 325] width 18 height 11
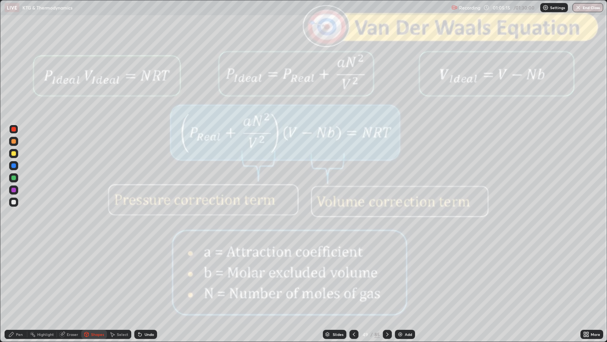
click at [19, 277] on div "Pen" at bounding box center [19, 334] width 7 height 4
click at [13, 153] on div at bounding box center [13, 153] width 5 height 5
click at [340, 277] on div "Slides" at bounding box center [335, 333] width 24 height 9
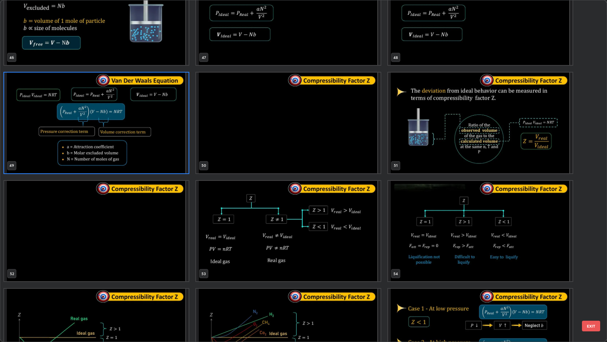
scroll to position [1665, 0]
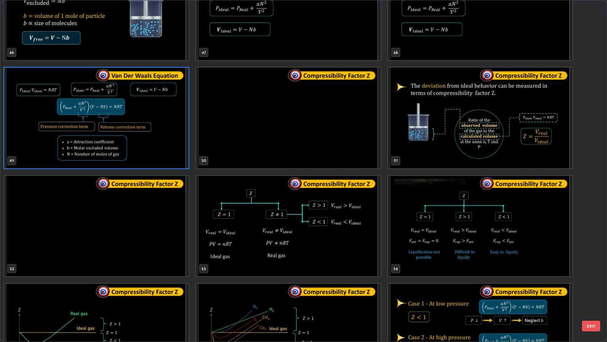
click at [592, 277] on button "EXIT" at bounding box center [591, 325] width 18 height 11
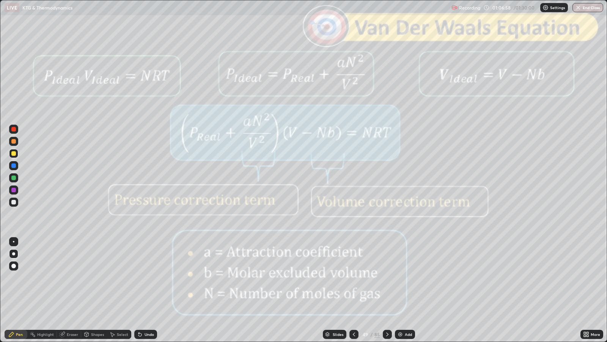
click at [389, 277] on icon at bounding box center [387, 334] width 6 height 6
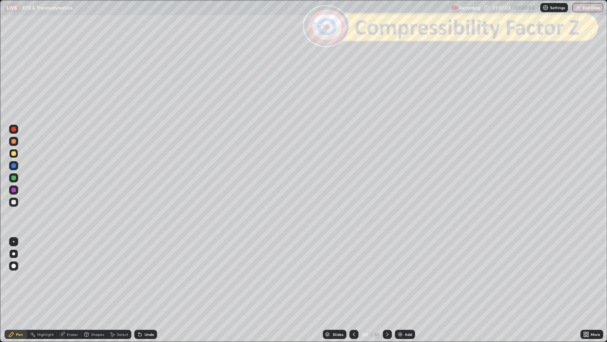
click at [386, 277] on icon at bounding box center [387, 334] width 6 height 6
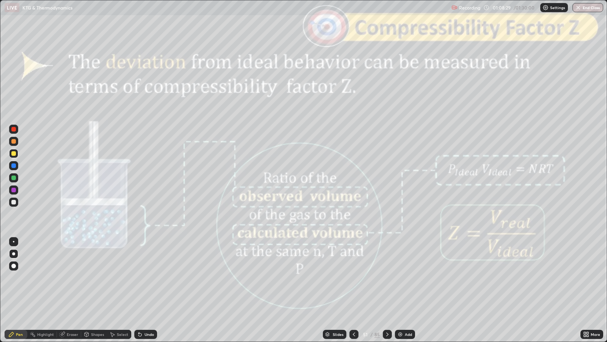
click at [343, 277] on div "Slides" at bounding box center [335, 333] width 24 height 9
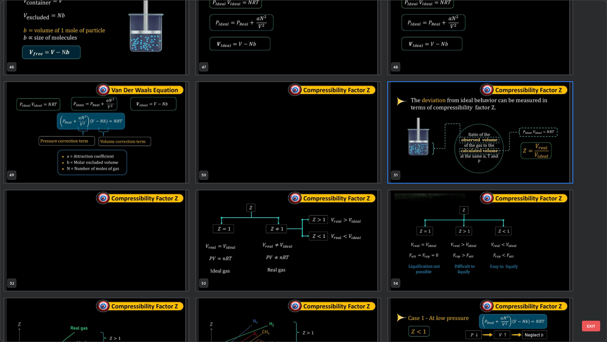
scroll to position [1656, 0]
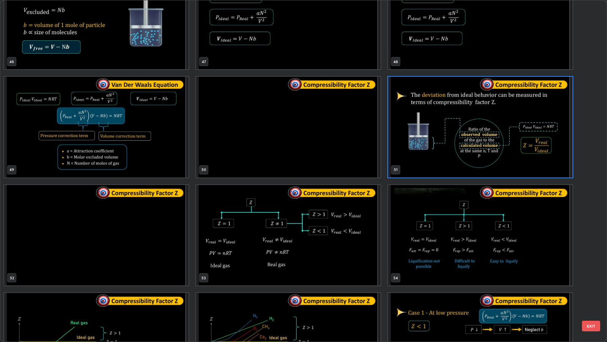
click at [587, 277] on div "46 47 48 49 50 51 52 53 54 55 56 57 58 59 60" at bounding box center [296, 170] width 593 height 341
click at [586, 277] on div "46 47 48 49 50 51 52 53 54 55 56 57 58 59 60" at bounding box center [296, 170] width 593 height 341
click at [330, 230] on img "grid" at bounding box center [288, 235] width 184 height 101
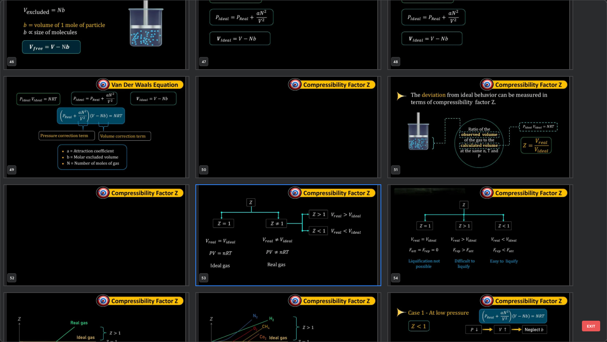
click at [593, 277] on button "EXIT" at bounding box center [591, 325] width 18 height 11
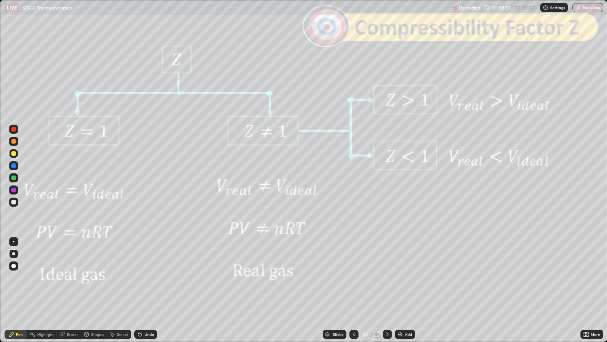
click at [13, 200] on div at bounding box center [13, 202] width 5 height 5
click at [386, 277] on icon at bounding box center [387, 334] width 6 height 6
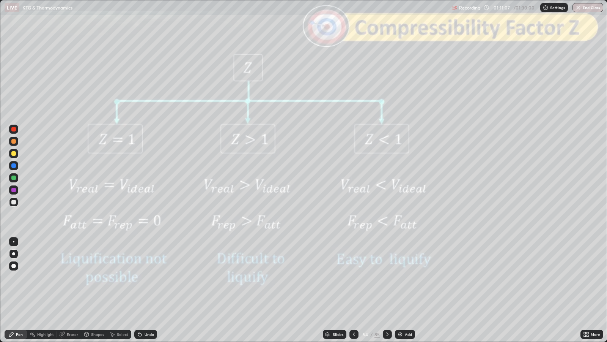
click at [336, 277] on div "Slides" at bounding box center [338, 334] width 11 height 4
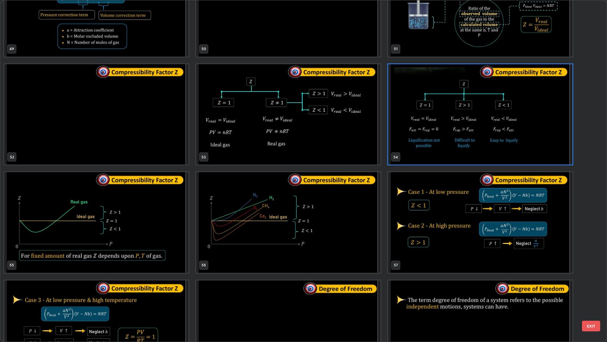
scroll to position [1782, 0]
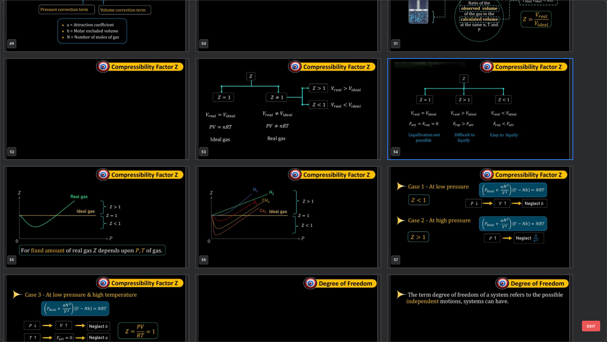
click at [589, 277] on div "49 50 51 52 53 54 55 56 57 58 59 60 61 62 63" at bounding box center [296, 170] width 593 height 341
click at [592, 277] on button "EXIT" at bounding box center [591, 325] width 18 height 11
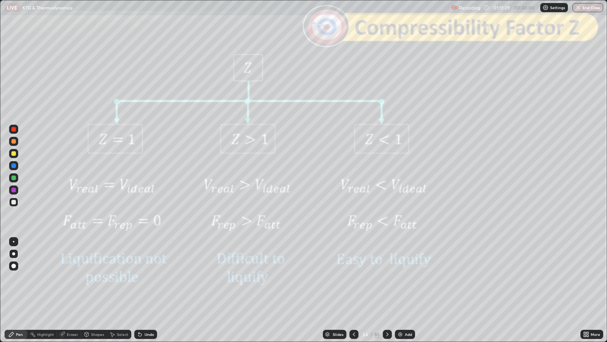
click at [389, 277] on div at bounding box center [387, 333] width 9 height 9
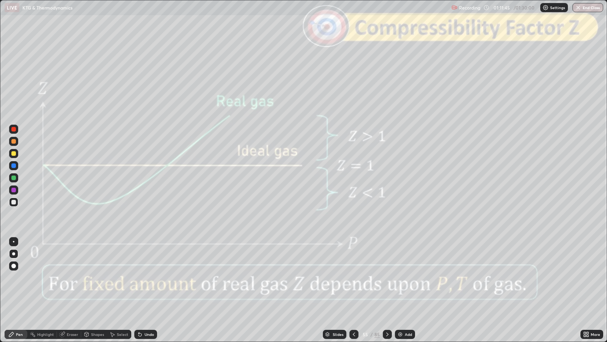
click at [356, 277] on div at bounding box center [354, 333] width 9 height 9
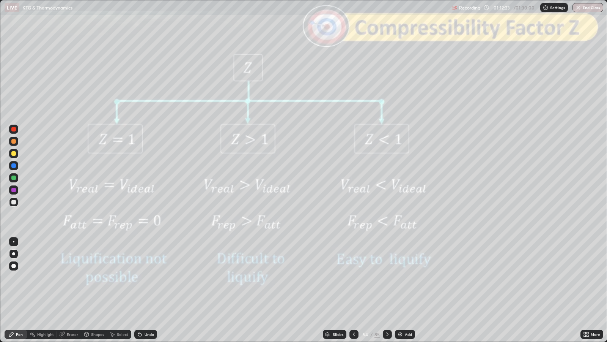
click at [386, 277] on icon at bounding box center [387, 334] width 6 height 6
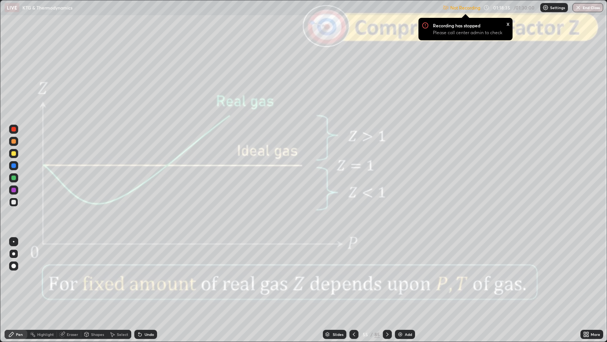
click at [509, 24] on div "x" at bounding box center [508, 23] width 3 height 8
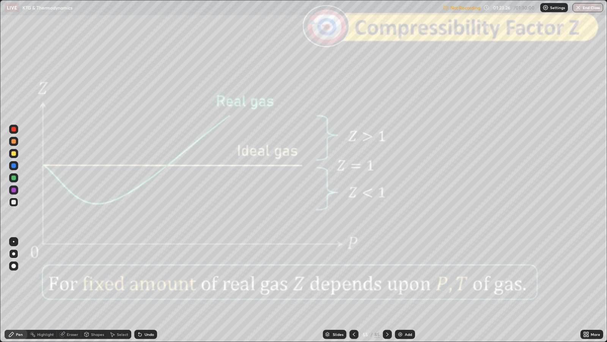
click at [337, 277] on div "Slides" at bounding box center [338, 334] width 11 height 4
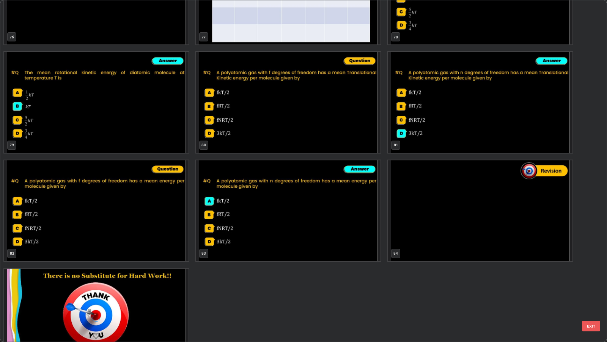
scroll to position [2775, 0]
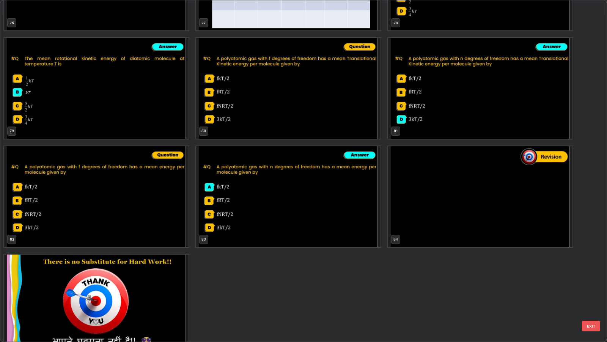
click at [419, 187] on img "grid" at bounding box center [480, 196] width 184 height 101
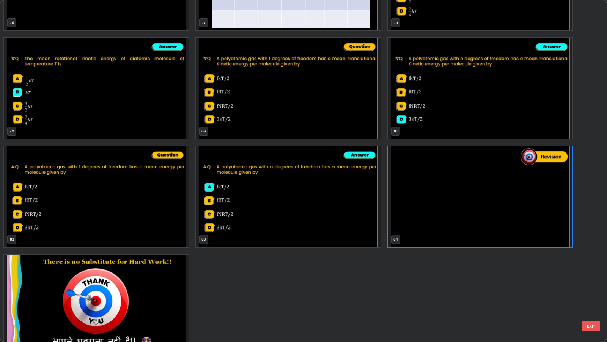
click at [590, 277] on button "EXIT" at bounding box center [591, 325] width 18 height 11
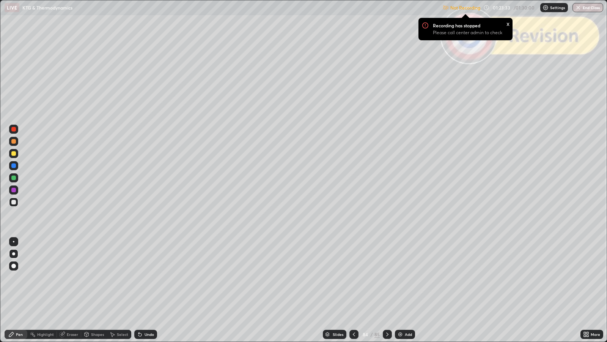
click at [386, 277] on icon at bounding box center [387, 334] width 6 height 6
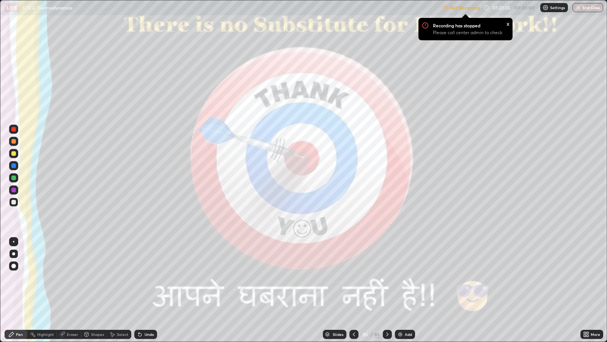
click at [578, 8] on img "button" at bounding box center [578, 8] width 6 height 6
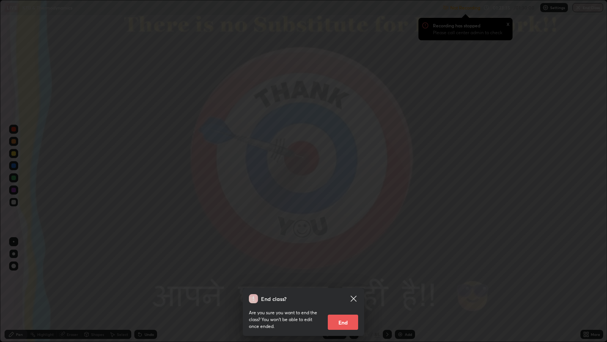
click at [339, 277] on button "End" at bounding box center [343, 321] width 30 height 15
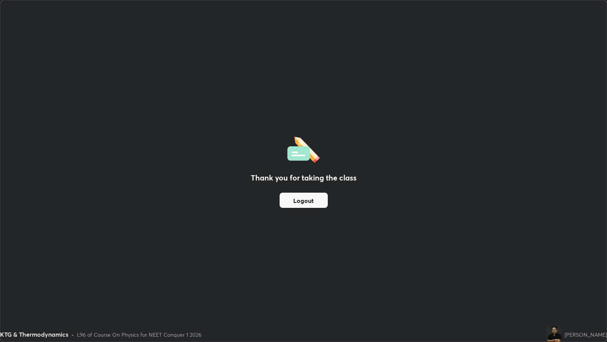
click at [302, 203] on button "Logout" at bounding box center [304, 199] width 48 height 15
